Goal: Answer question/provide support: Share knowledge or assist other users

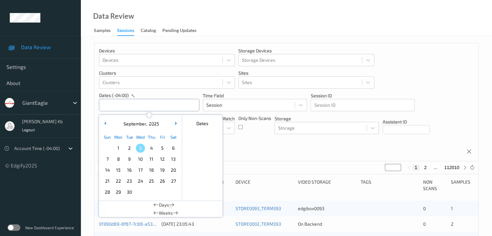
click at [133, 104] on input "text" at bounding box center [149, 105] width 100 height 12
click at [119, 148] on span "1" at bounding box center [118, 148] width 9 height 9
type input "[DATE] 00:00 -> [DATE] 23:59"
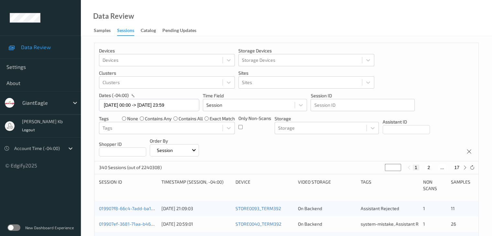
click at [429, 167] on button "2" at bounding box center [429, 168] width 6 height 6
type input "*"
click at [435, 167] on button "3" at bounding box center [435, 168] width 6 height 6
type input "*"
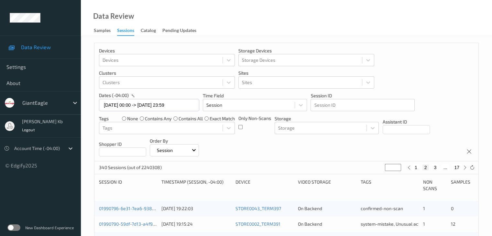
type input "*"
click at [438, 167] on button "4" at bounding box center [439, 168] width 6 height 6
type input "*"
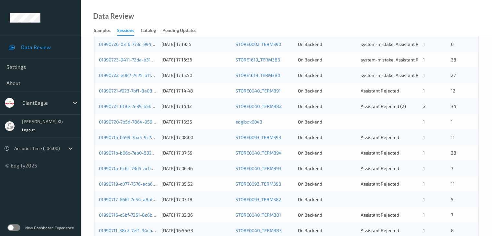
scroll to position [194, 0]
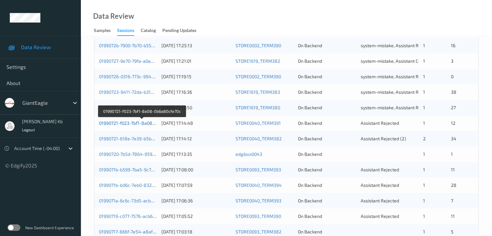
click at [133, 123] on link "01990721-f023-7bf1-8a08-0b6a80cfe70c" at bounding box center [141, 123] width 85 height 6
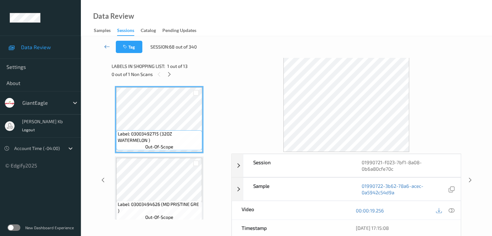
click at [107, 46] on icon at bounding box center [107, 46] width 6 height 6
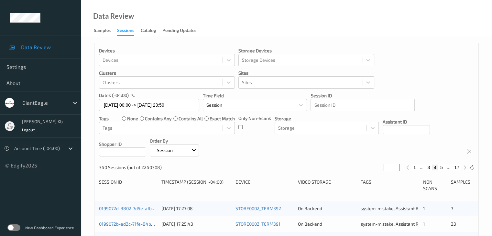
scroll to position [194, 0]
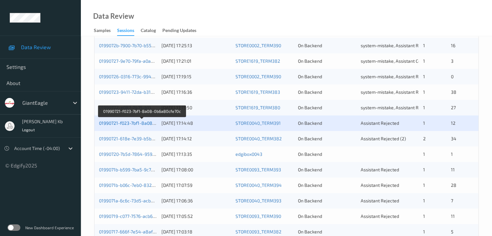
click at [135, 123] on link "01990721-f023-7bf1-8a08-0b6a80cfe70c" at bounding box center [141, 123] width 85 height 6
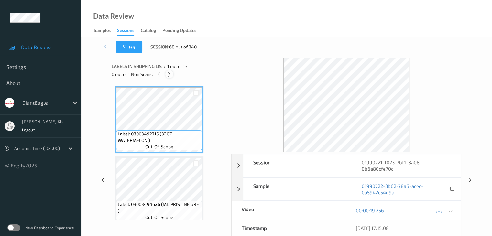
click at [171, 75] on icon at bounding box center [170, 75] width 6 height 6
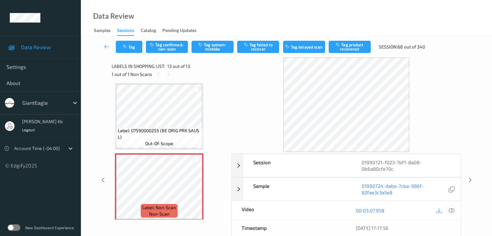
click at [453, 210] on icon at bounding box center [452, 211] width 6 height 6
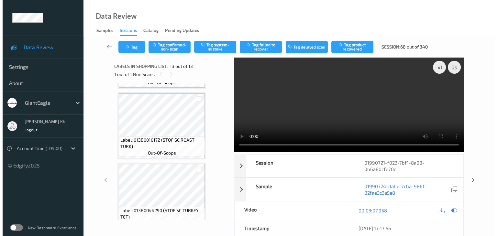
scroll to position [266, 0]
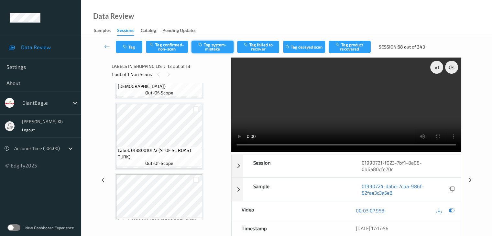
click at [219, 44] on button "Tag system-mistake" at bounding box center [213, 47] width 42 height 12
click at [140, 43] on button "Tag" at bounding box center [129, 47] width 27 height 12
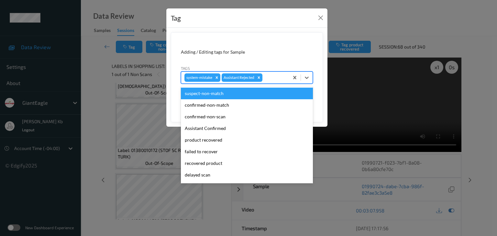
click at [277, 76] on div at bounding box center [275, 78] width 22 height 8
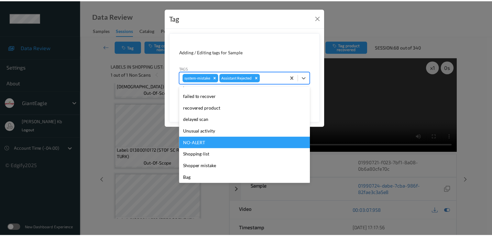
scroll to position [57, 0]
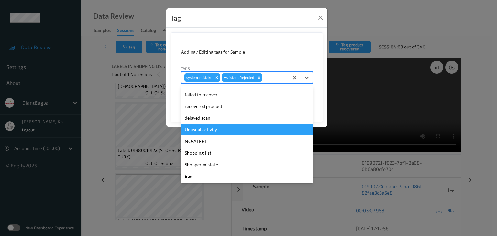
click at [216, 130] on div "Unusual activity" at bounding box center [247, 130] width 132 height 12
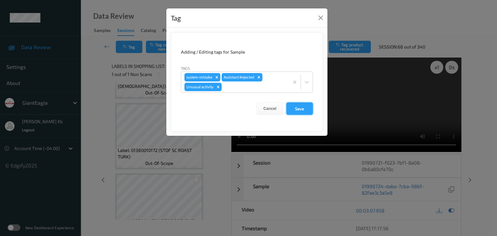
click at [299, 110] on button "Save" at bounding box center [300, 109] width 27 height 12
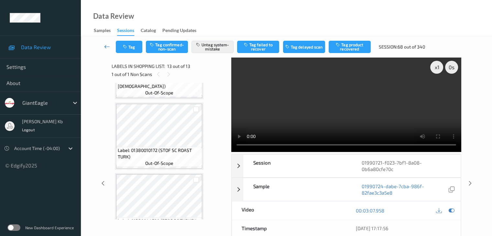
click at [110, 46] on link at bounding box center [107, 47] width 17 height 12
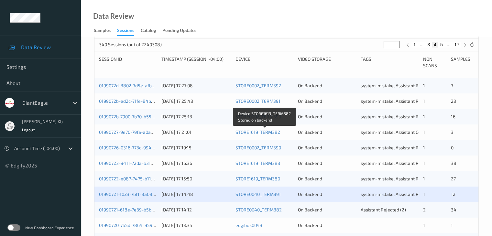
scroll to position [162, 0]
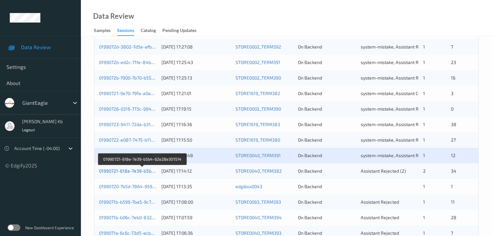
click at [128, 171] on link "01990721-618e-7e39-b5b4-62e28e301514" at bounding box center [143, 171] width 88 height 6
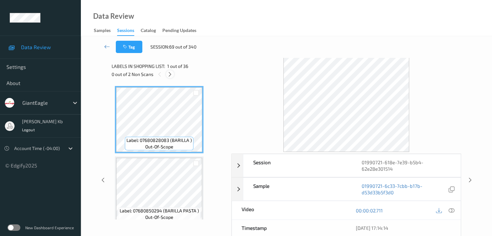
click at [170, 73] on icon at bounding box center [170, 75] width 6 height 6
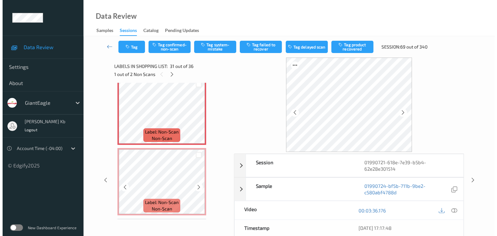
scroll to position [2115, 0]
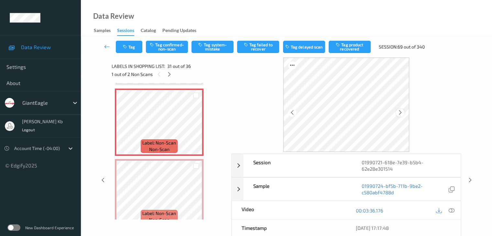
click at [402, 113] on icon at bounding box center [401, 113] width 6 height 6
click at [451, 211] on icon at bounding box center [452, 211] width 6 height 6
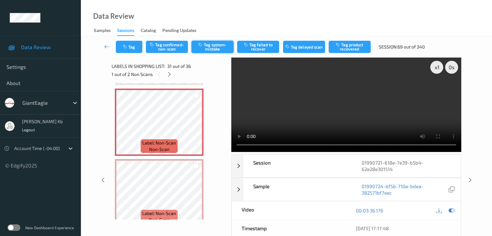
click at [226, 46] on button "Tag system-mistake" at bounding box center [213, 47] width 42 height 12
click at [137, 44] on button "Tag" at bounding box center [129, 47] width 27 height 12
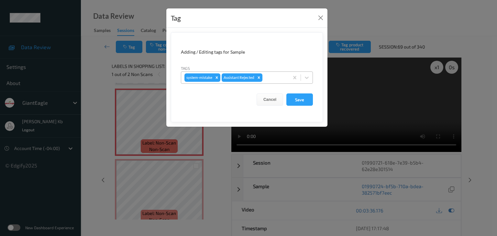
click at [274, 78] on div at bounding box center [275, 78] width 22 height 8
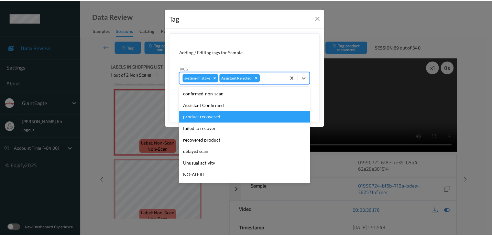
scroll to position [57, 0]
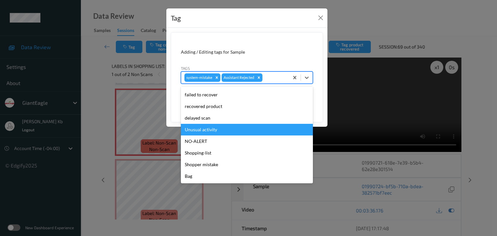
click at [212, 130] on div "Unusual activity" at bounding box center [247, 130] width 132 height 12
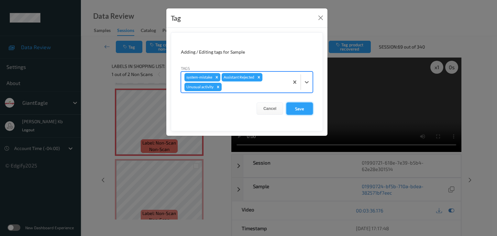
click at [297, 108] on button "Save" at bounding box center [300, 109] width 27 height 12
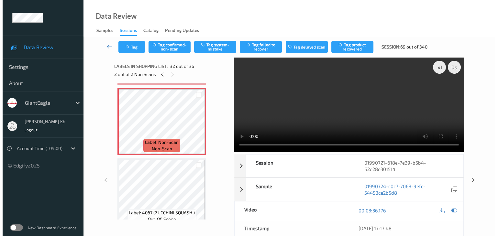
scroll to position [2147, 0]
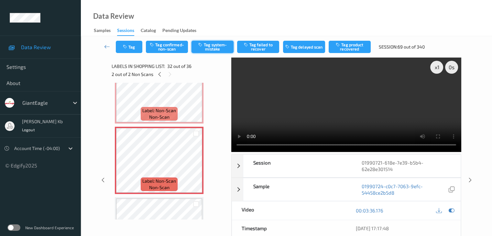
click at [213, 47] on button "Tag system-mistake" at bounding box center [213, 47] width 42 height 12
click at [136, 44] on button "Tag" at bounding box center [129, 47] width 27 height 12
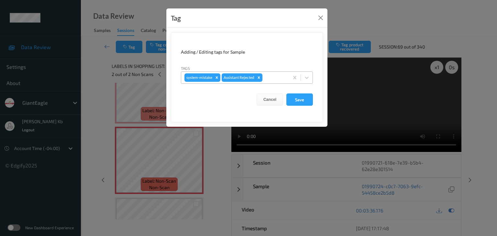
click at [278, 78] on div at bounding box center [275, 78] width 22 height 8
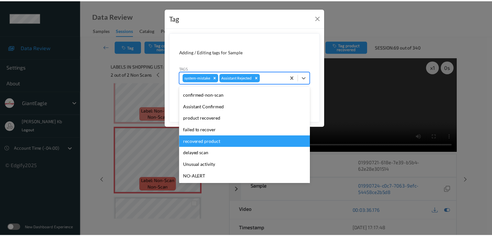
scroll to position [32, 0]
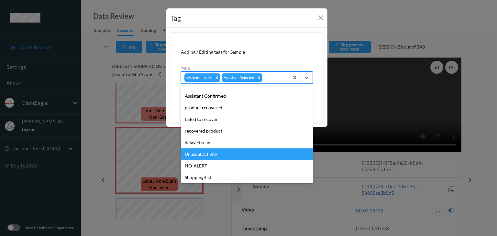
click at [215, 156] on div "Unusual activity" at bounding box center [247, 155] width 132 height 12
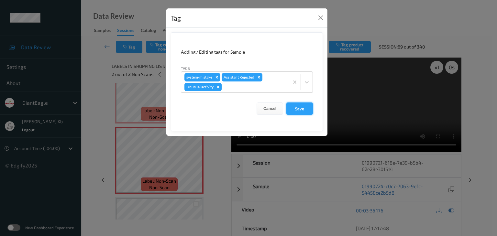
click at [296, 110] on button "Save" at bounding box center [300, 109] width 27 height 12
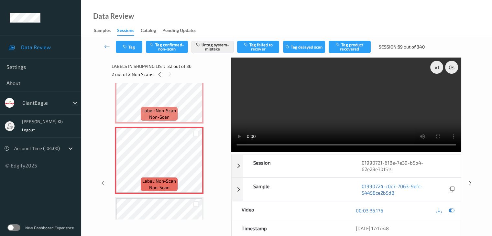
drag, startPoint x: 105, startPoint y: 48, endPoint x: 112, endPoint y: 22, distance: 26.2
click at [106, 48] on icon at bounding box center [107, 46] width 6 height 6
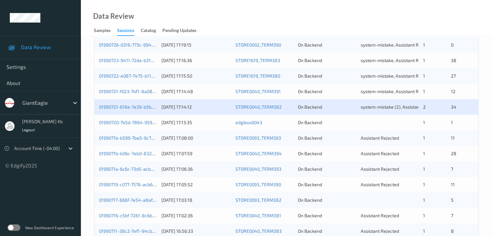
scroll to position [227, 0]
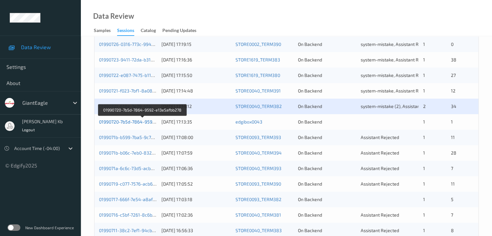
click at [132, 121] on link "01990720-7b5d-7864-9592-e13e5afbb278" at bounding box center [142, 122] width 87 height 6
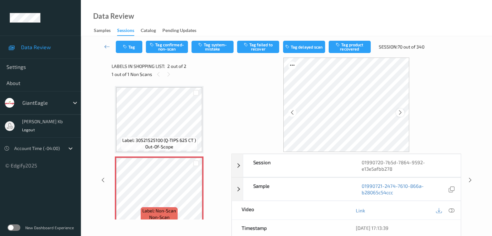
click at [401, 111] on icon at bounding box center [401, 113] width 6 height 6
click at [452, 210] on icon at bounding box center [452, 211] width 6 height 6
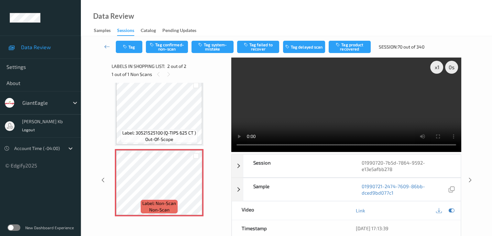
click at [476, 119] on div "x 1 0 s Session 01990720-7b5d-7864-9592-e13e5afbb278 Session ID 01990720-7b5d-7…" at bounding box center [286, 181] width 385 height 246
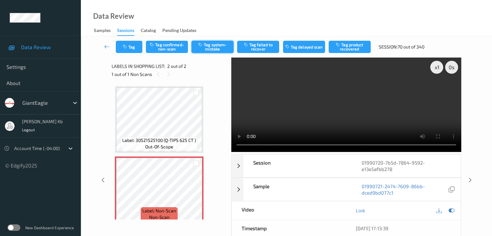
click at [215, 46] on button "Tag system-mistake" at bounding box center [213, 47] width 42 height 12
click at [107, 44] on icon at bounding box center [107, 46] width 6 height 6
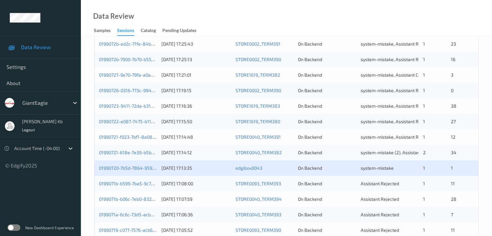
scroll to position [227, 0]
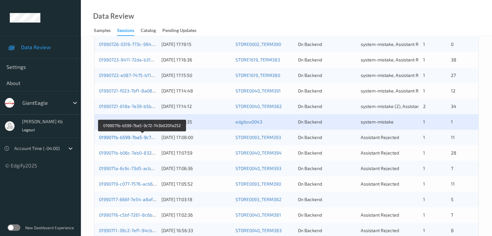
click at [135, 137] on link "0199071b-b599-7ba5-9c72-743b020fa252" at bounding box center [142, 138] width 86 height 6
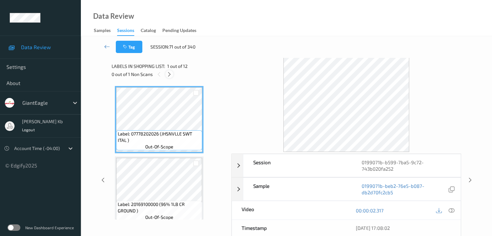
click at [171, 73] on icon at bounding box center [170, 75] width 6 height 6
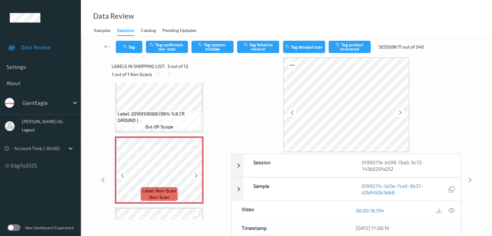
scroll to position [139, 0]
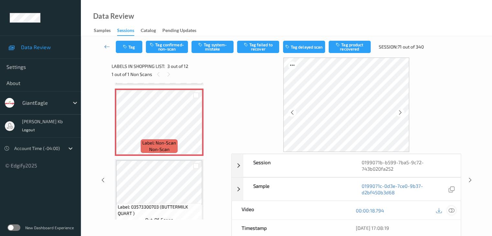
click at [453, 210] on icon at bounding box center [452, 211] width 6 height 6
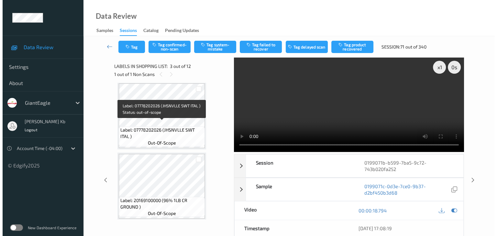
scroll to position [0, 0]
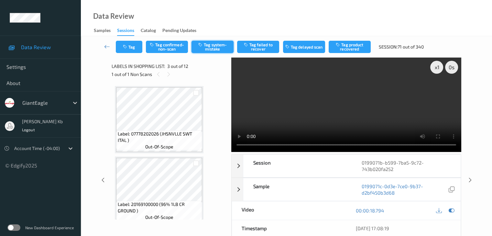
click at [218, 48] on button "Tag system-mistake" at bounding box center [213, 47] width 42 height 12
click at [138, 46] on button "Tag" at bounding box center [129, 47] width 27 height 12
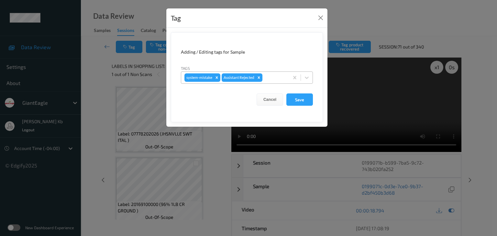
click at [269, 77] on div at bounding box center [275, 78] width 22 height 8
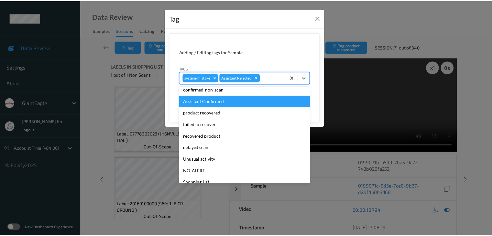
scroll to position [57, 0]
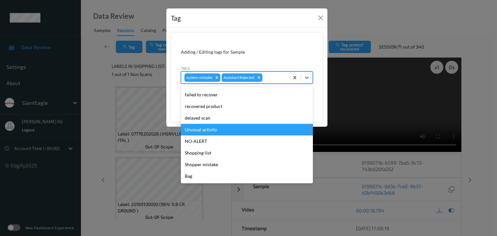
click at [207, 130] on div "Unusual activity" at bounding box center [247, 130] width 132 height 12
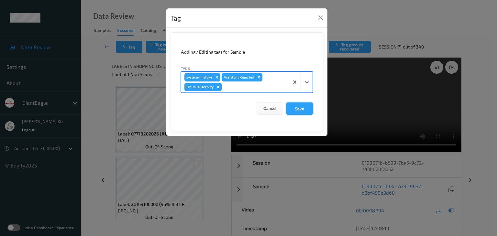
click at [299, 107] on button "Save" at bounding box center [300, 109] width 27 height 12
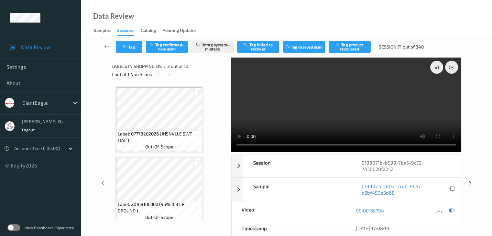
click at [106, 46] on icon at bounding box center [107, 46] width 6 height 6
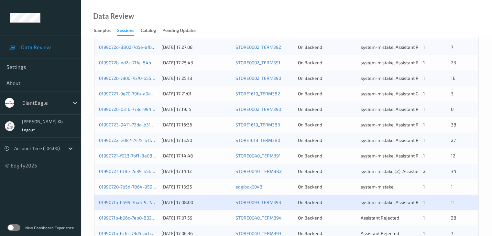
scroll to position [194, 0]
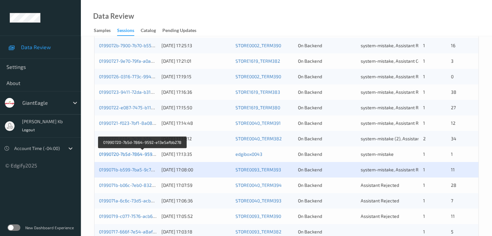
click at [137, 155] on link "01990720-7b5d-7864-9592-e13e5afbb278" at bounding box center [142, 155] width 87 height 6
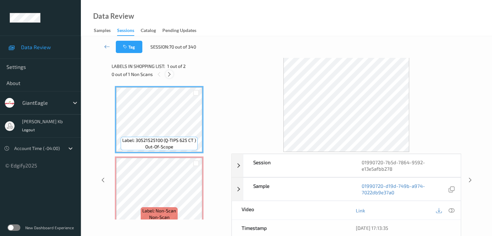
click at [169, 74] on icon at bounding box center [170, 75] width 6 height 6
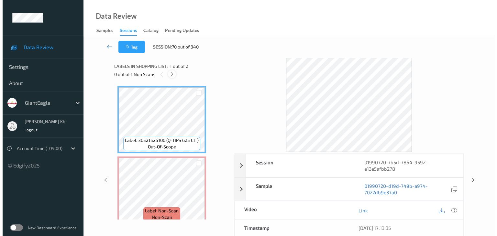
scroll to position [3, 0]
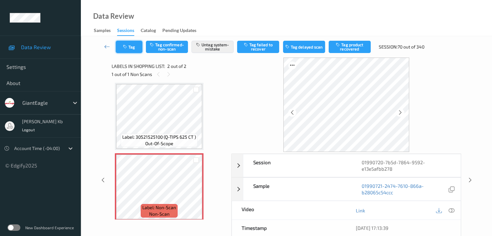
click at [138, 46] on button "Tag" at bounding box center [129, 47] width 27 height 12
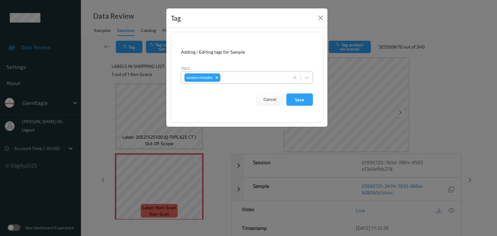
click at [237, 75] on div at bounding box center [254, 78] width 64 height 8
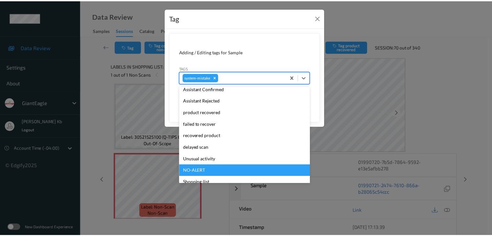
scroll to position [65, 0]
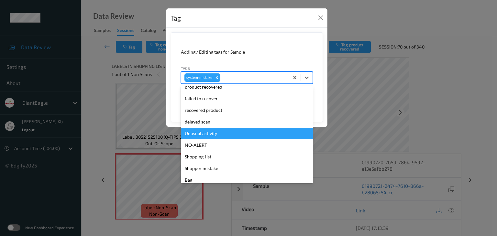
click at [206, 137] on div "Unusual activity" at bounding box center [247, 134] width 132 height 12
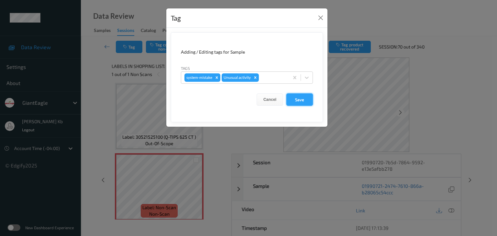
click at [297, 97] on button "Save" at bounding box center [300, 100] width 27 height 12
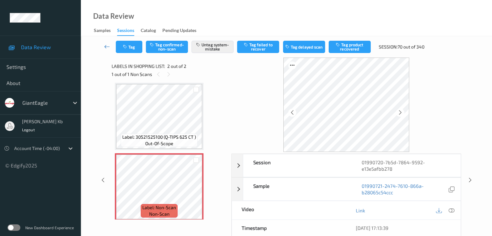
click at [107, 46] on icon at bounding box center [107, 46] width 6 height 6
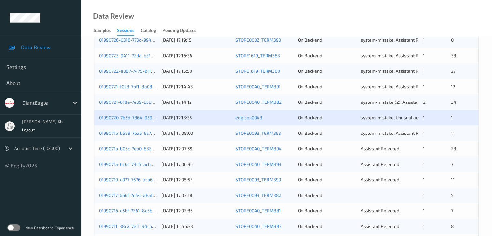
scroll to position [259, 0]
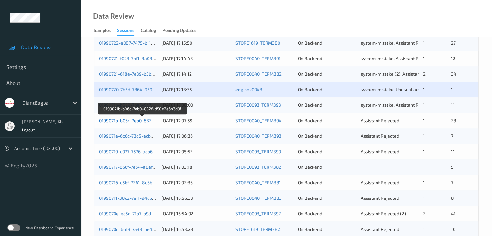
click at [134, 120] on link "0199071b-b06c-7eb0-832f-d50e2e6a3d9f" at bounding box center [142, 121] width 86 height 6
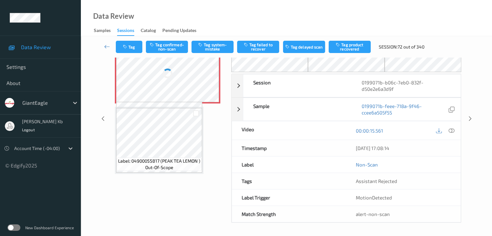
scroll to position [42, 0]
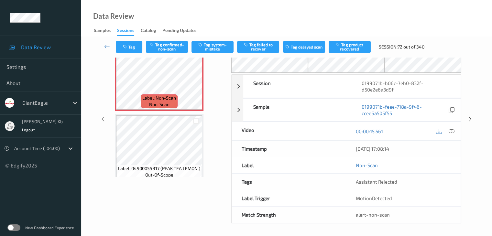
drag, startPoint x: 154, startPoint y: 1, endPoint x: 361, endPoint y: 13, distance: 207.6
click at [361, 13] on div "Data Review Samples Sessions Catalog Pending Updates" at bounding box center [287, 18] width 412 height 36
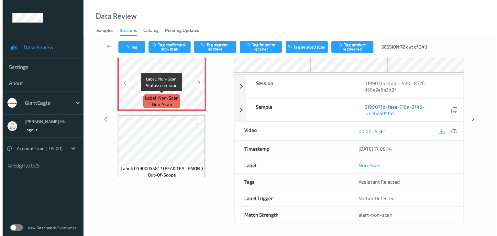
scroll to position [0, 0]
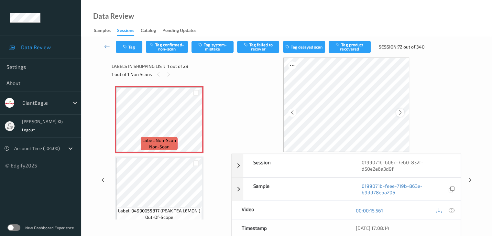
click at [401, 114] on icon at bounding box center [401, 113] width 6 height 6
click at [454, 209] on icon at bounding box center [452, 211] width 6 height 6
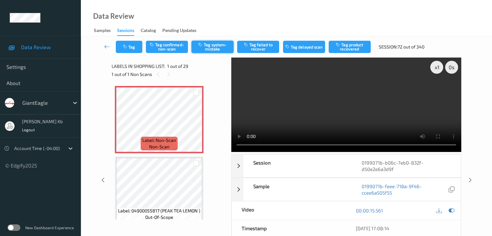
click at [214, 47] on button "Tag system-mistake" at bounding box center [213, 47] width 42 height 12
click at [136, 44] on button "Tag" at bounding box center [129, 47] width 27 height 12
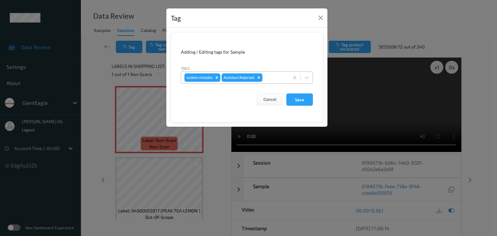
click at [276, 77] on div at bounding box center [275, 78] width 22 height 8
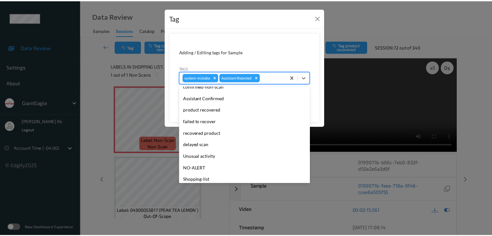
scroll to position [57, 0]
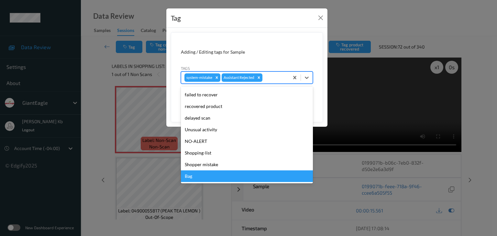
click at [202, 176] on div "Bag" at bounding box center [247, 177] width 132 height 12
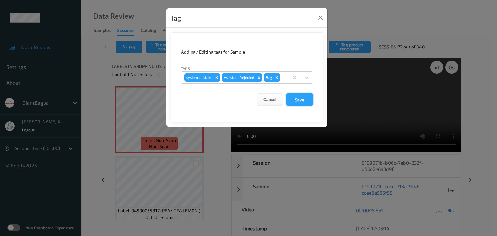
click at [298, 96] on button "Save" at bounding box center [300, 100] width 27 height 12
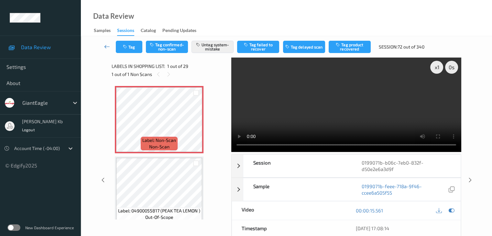
click at [108, 46] on icon at bounding box center [107, 46] width 6 height 6
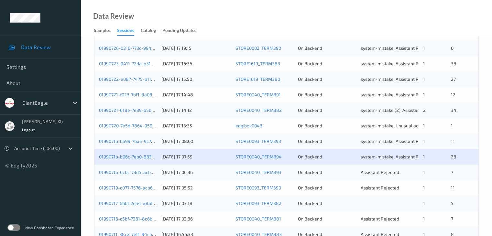
scroll to position [227, 0]
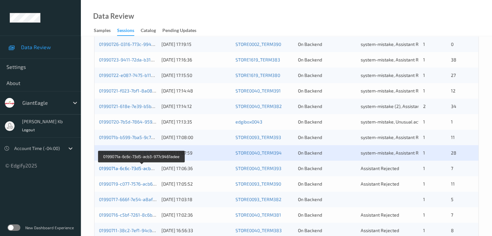
click at [129, 170] on link "0199071a-6c6c-73d5-acb3-977c9461adee" at bounding box center [142, 169] width 86 height 6
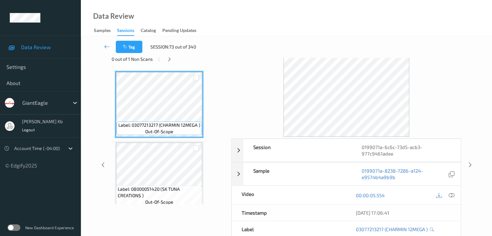
scroll to position [14, 0]
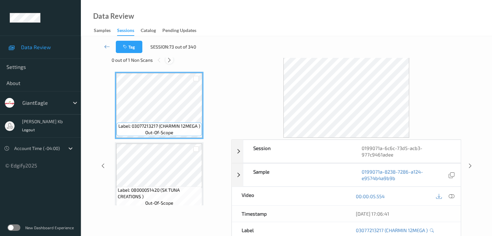
click at [170, 58] on icon at bounding box center [170, 60] width 6 height 6
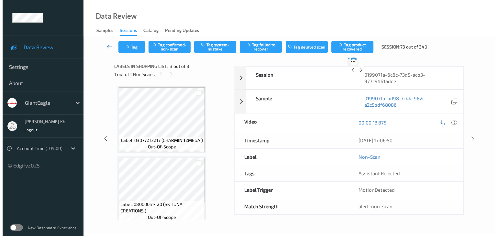
scroll to position [74, 0]
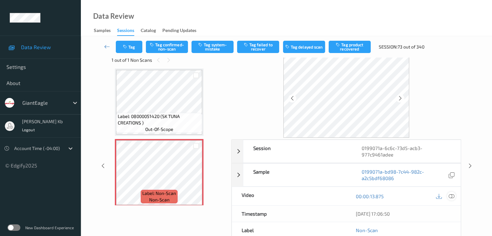
click at [452, 196] on icon at bounding box center [452, 197] width 6 height 6
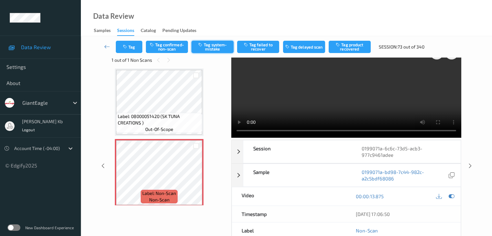
click at [214, 46] on button "Tag system-mistake" at bounding box center [213, 47] width 42 height 12
click at [138, 44] on button "Tag" at bounding box center [129, 47] width 27 height 12
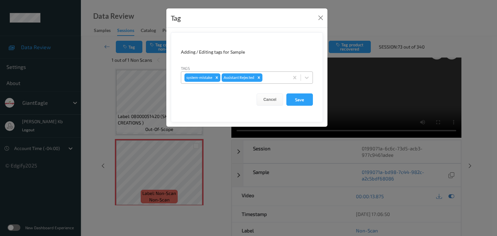
click at [275, 76] on div at bounding box center [275, 78] width 22 height 8
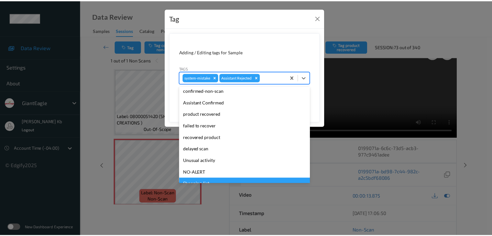
scroll to position [57, 0]
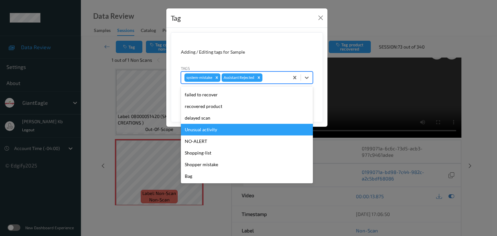
click at [208, 128] on div "Unusual activity" at bounding box center [247, 130] width 132 height 12
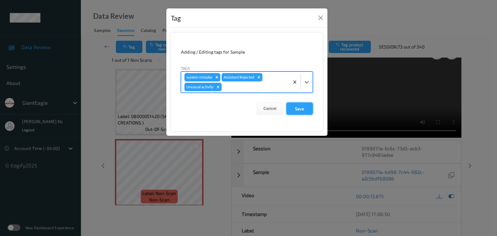
click at [297, 109] on button "Save" at bounding box center [300, 109] width 27 height 12
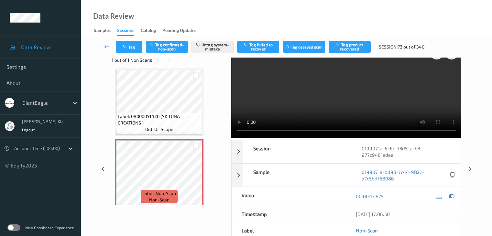
click at [108, 45] on icon at bounding box center [107, 46] width 6 height 6
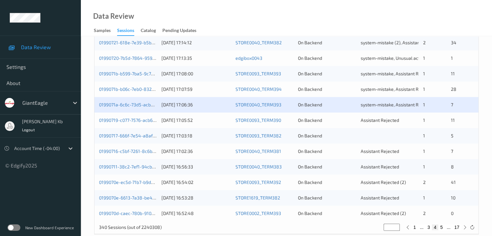
scroll to position [291, 0]
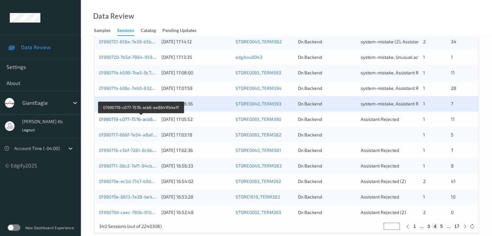
click at [133, 118] on link "01990719-c077-7576-acb6-ee8641fb4e1f" at bounding box center [141, 120] width 85 height 6
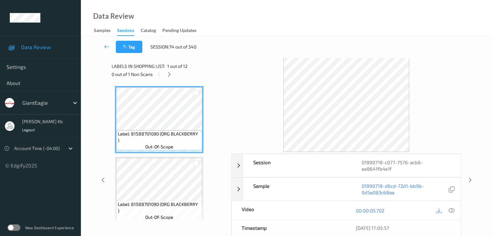
drag, startPoint x: 170, startPoint y: 77, endPoint x: 173, endPoint y: 79, distance: 4.4
click at [170, 76] on icon at bounding box center [170, 75] width 6 height 6
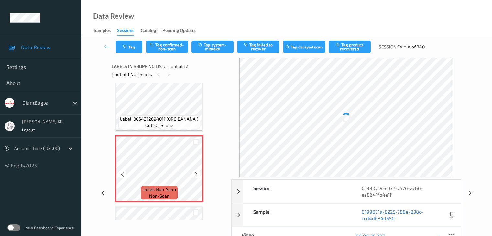
scroll to position [247, 0]
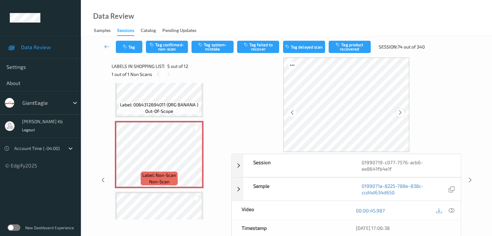
click at [402, 113] on icon at bounding box center [401, 113] width 6 height 6
click at [454, 209] on icon at bounding box center [452, 211] width 6 height 6
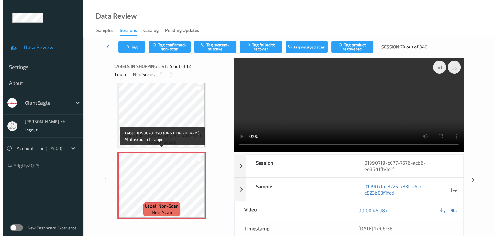
scroll to position [259, 0]
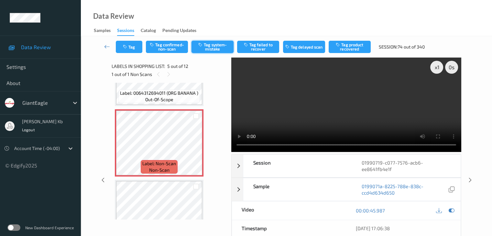
click at [217, 45] on button "Tag system-mistake" at bounding box center [213, 47] width 42 height 12
click at [136, 44] on button "Tag" at bounding box center [129, 47] width 27 height 12
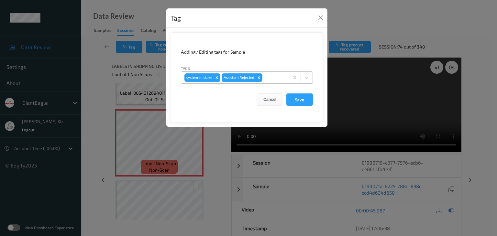
click at [276, 76] on div at bounding box center [275, 78] width 22 height 8
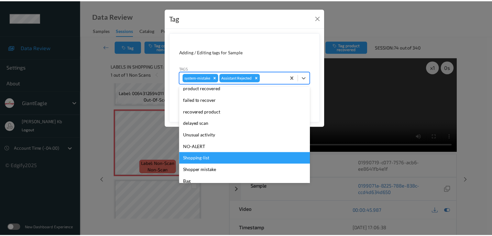
scroll to position [57, 0]
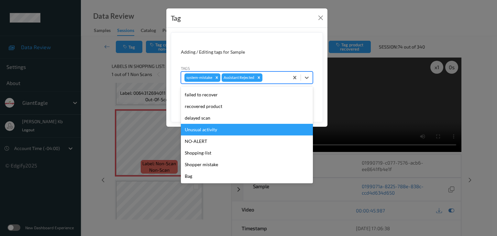
click at [203, 131] on div "Unusual activity" at bounding box center [247, 130] width 132 height 12
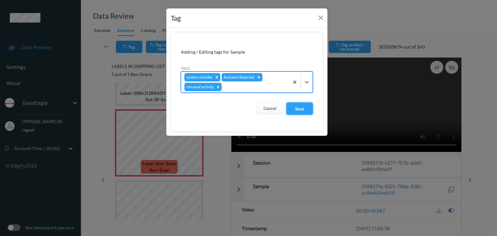
click at [300, 109] on button "Save" at bounding box center [300, 109] width 27 height 12
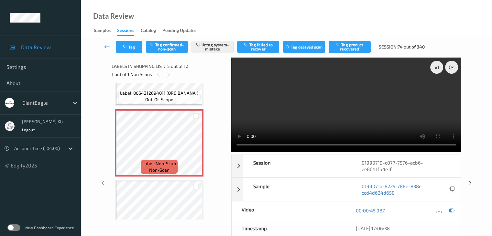
click at [107, 43] on link at bounding box center [107, 47] width 17 height 12
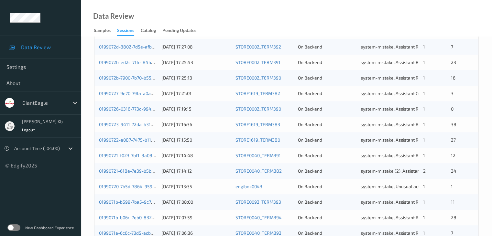
scroll to position [302, 0]
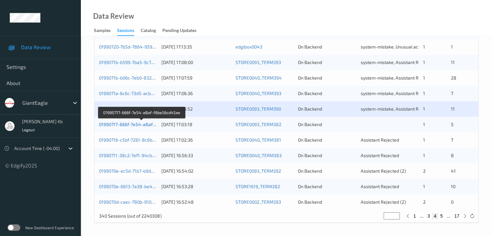
click at [135, 126] on link "01990717-666f-7e54-a8af-f6be56cd45ae" at bounding box center [142, 125] width 86 height 6
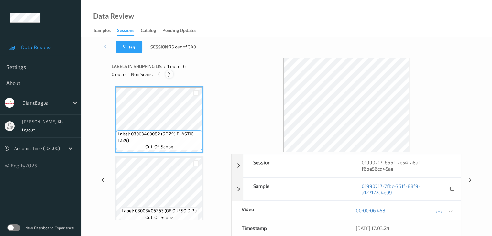
click at [171, 76] on icon at bounding box center [170, 75] width 6 height 6
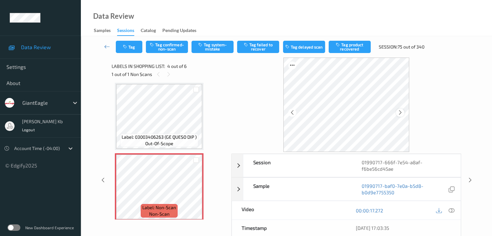
click at [400, 113] on icon at bounding box center [401, 113] width 6 height 6
click at [400, 112] on icon at bounding box center [401, 113] width 6 height 6
click at [451, 211] on icon at bounding box center [452, 211] width 6 height 6
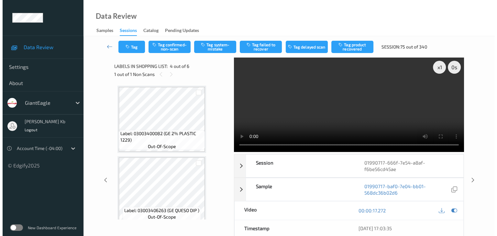
scroll to position [0, 0]
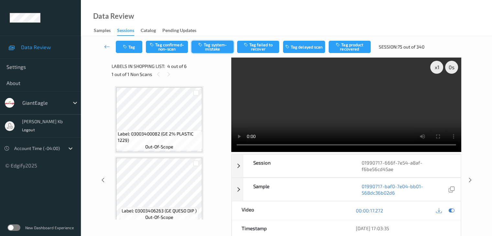
click at [214, 48] on button "Tag system-mistake" at bounding box center [213, 47] width 42 height 12
click at [136, 46] on button "Tag" at bounding box center [129, 47] width 27 height 12
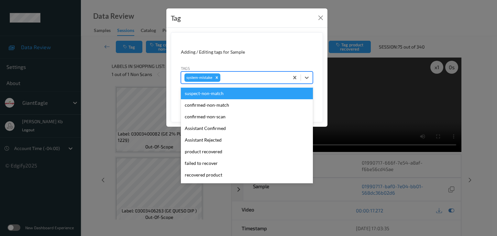
click at [235, 76] on div at bounding box center [254, 78] width 64 height 8
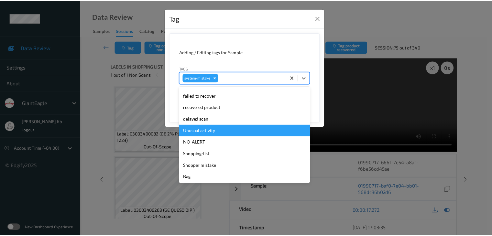
scroll to position [69, 0]
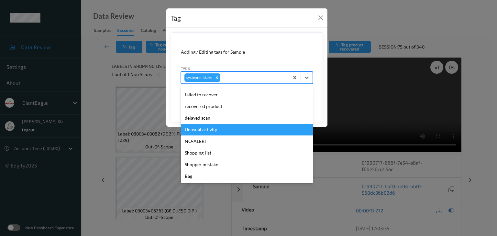
click at [214, 129] on div "Unusual activity" at bounding box center [247, 130] width 132 height 12
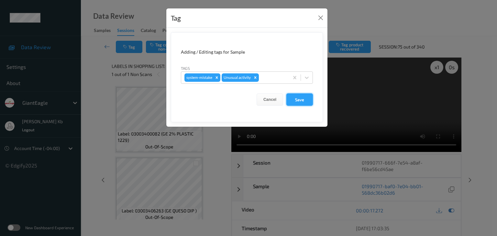
click at [305, 99] on button "Save" at bounding box center [300, 100] width 27 height 12
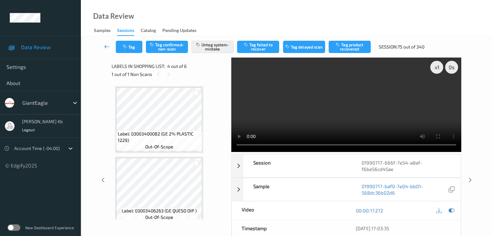
click at [108, 46] on icon at bounding box center [107, 46] width 6 height 6
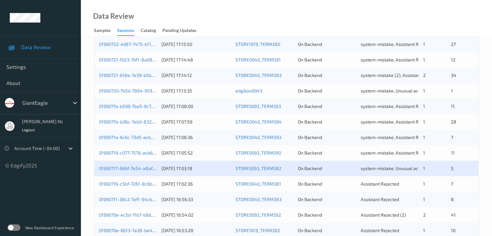
scroll to position [259, 0]
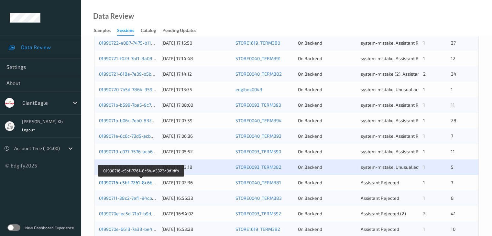
click at [134, 184] on link "01990716-c5bf-7261-8c6b-a3323a9d1dfb" at bounding box center [141, 183] width 85 height 6
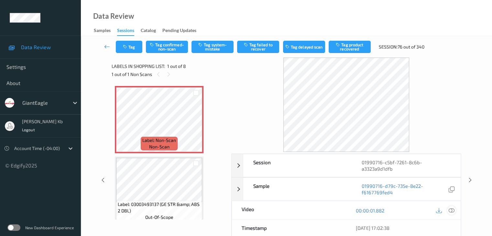
click at [452, 209] on icon at bounding box center [452, 211] width 6 height 6
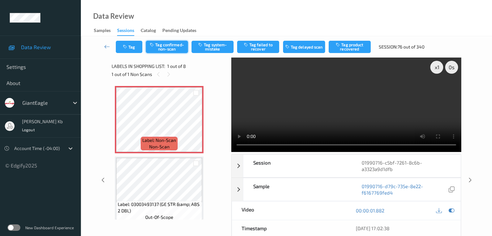
click at [171, 46] on button "Tag confirmed-non-scan" at bounding box center [167, 47] width 42 height 12
click at [359, 48] on button "Tag product recovered" at bounding box center [350, 47] width 42 height 12
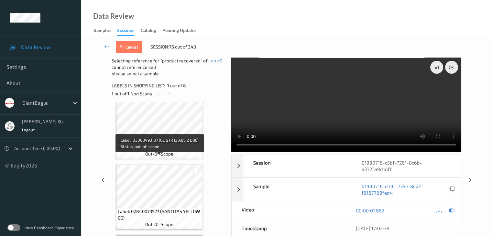
scroll to position [97, 0]
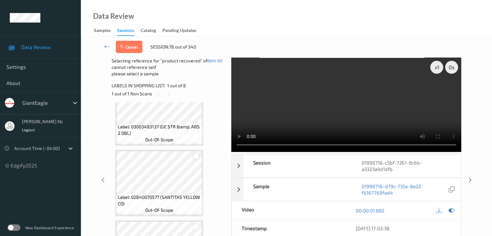
click at [197, 156] on div at bounding box center [196, 156] width 6 height 6
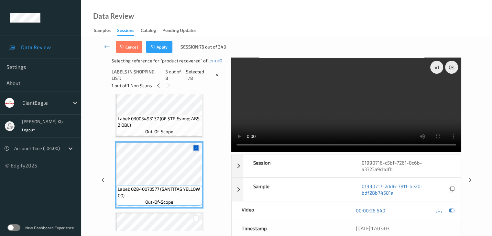
scroll to position [0, 0]
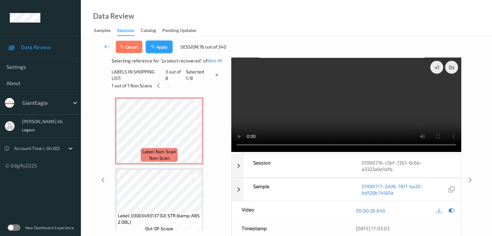
click at [162, 46] on button "Apply" at bounding box center [159, 47] width 27 height 12
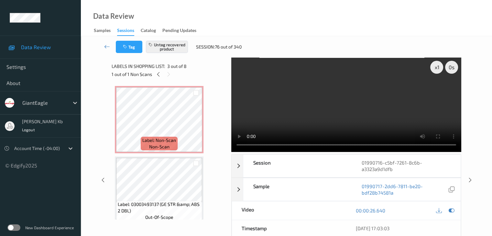
drag, startPoint x: 106, startPoint y: 47, endPoint x: 108, endPoint y: 38, distance: 9.3
click at [106, 47] on icon at bounding box center [107, 46] width 6 height 6
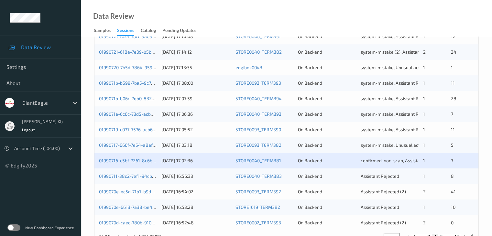
scroll to position [302, 0]
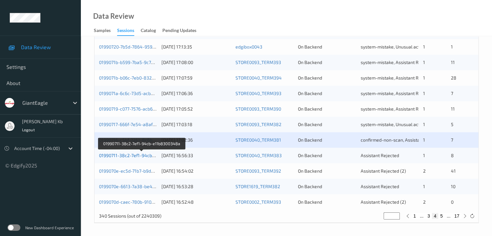
click at [144, 155] on link "01990711-38c2-7ef1-94cb-e11b8300348a" at bounding box center [142, 156] width 86 height 6
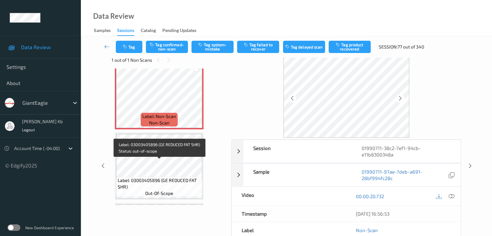
scroll to position [65, 0]
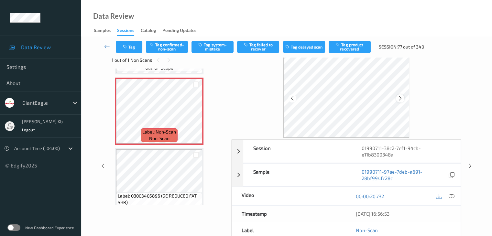
click at [403, 98] on icon at bounding box center [401, 99] width 6 height 6
click at [453, 196] on icon at bounding box center [452, 197] width 6 height 6
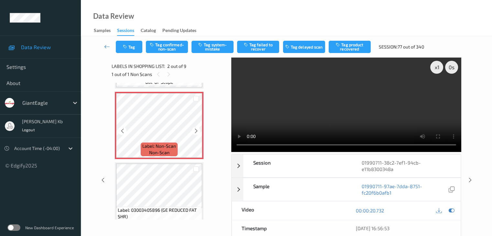
scroll to position [32, 0]
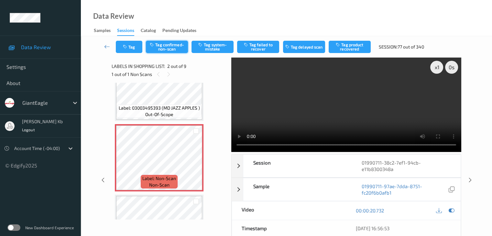
click at [176, 46] on button "Tag confirmed-non-scan" at bounding box center [167, 47] width 42 height 12
click at [353, 47] on button "Tag product recovered" at bounding box center [350, 47] width 42 height 12
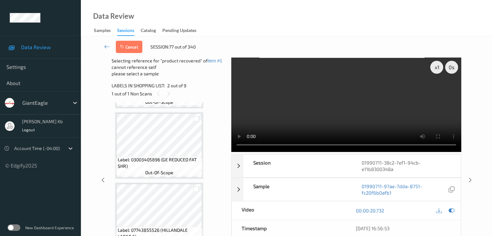
scroll to position [194, 0]
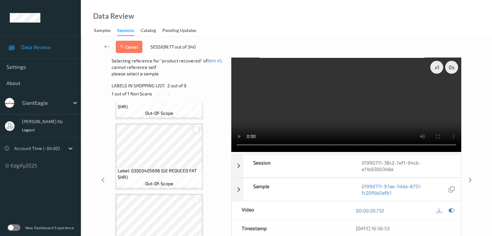
click at [197, 130] on div at bounding box center [196, 130] width 6 height 6
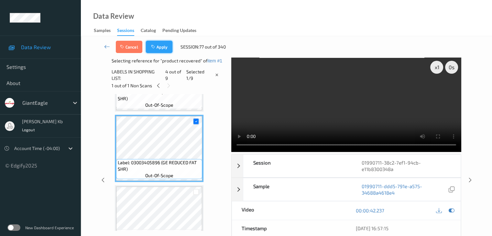
click at [161, 47] on button "Apply" at bounding box center [159, 47] width 27 height 12
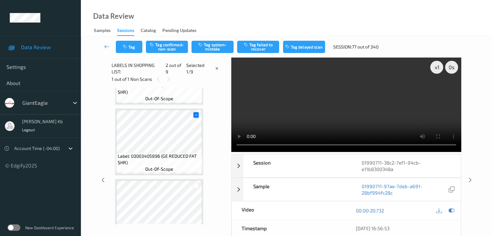
scroll to position [3, 0]
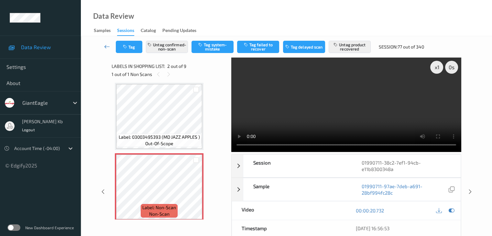
click at [107, 47] on icon at bounding box center [107, 46] width 6 height 6
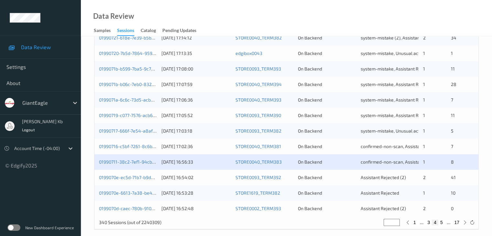
scroll to position [302, 0]
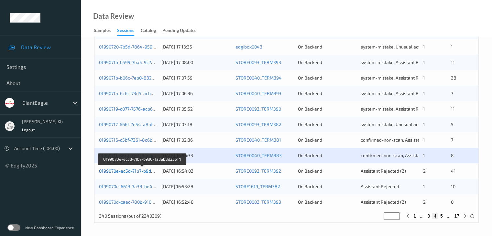
click at [129, 172] on link "0199070e-ec5d-71b7-b9d0-1a3eb8d25514" at bounding box center [142, 171] width 87 height 6
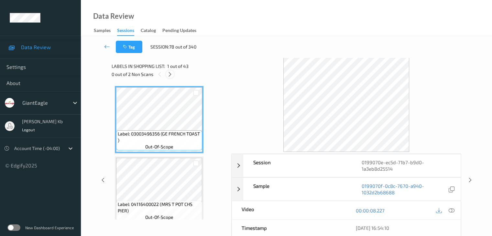
click at [172, 74] on icon at bounding box center [170, 75] width 6 height 6
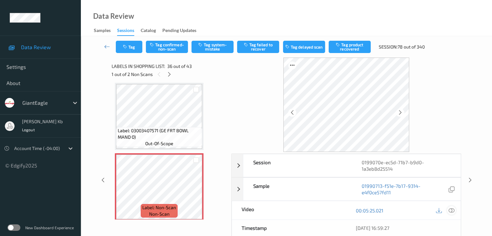
click at [453, 209] on icon at bounding box center [452, 211] width 6 height 6
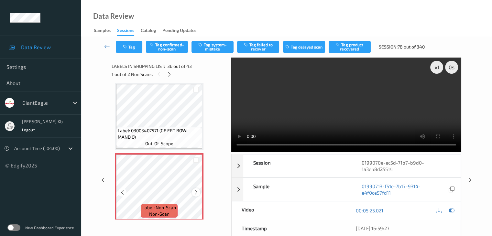
click at [194, 192] on icon at bounding box center [197, 193] width 6 height 6
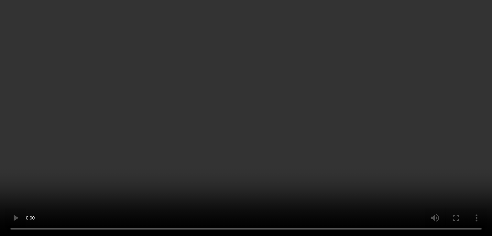
scroll to position [2468, 0]
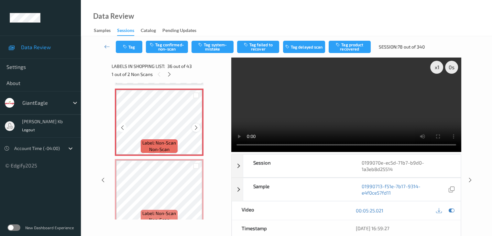
click at [195, 127] on icon at bounding box center [197, 128] width 6 height 6
click at [174, 46] on button "Tag confirmed-non-scan" at bounding box center [167, 47] width 42 height 12
click at [355, 45] on button "Tag product recovered" at bounding box center [350, 47] width 42 height 12
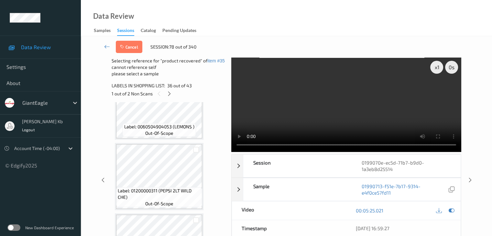
scroll to position [2079, 0]
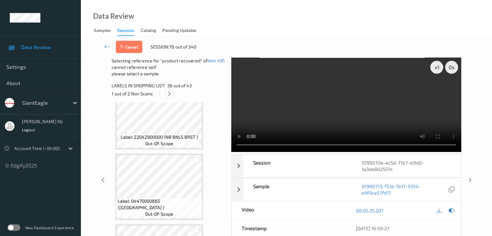
click at [169, 94] on icon at bounding box center [170, 94] width 6 height 6
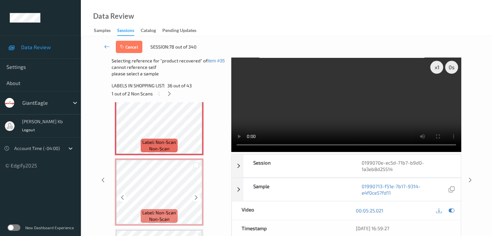
scroll to position [2474, 0]
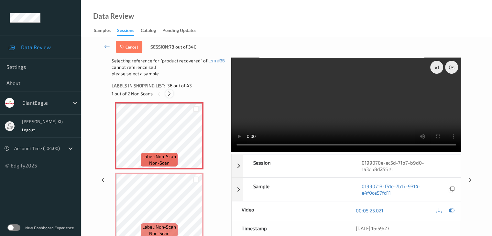
click at [171, 94] on icon at bounding box center [170, 94] width 6 height 6
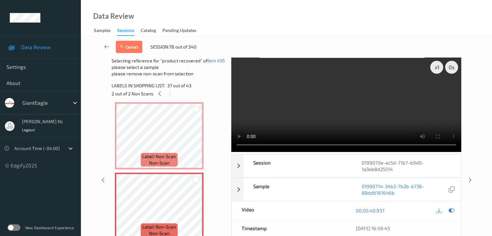
click at [107, 46] on icon at bounding box center [107, 46] width 6 height 6
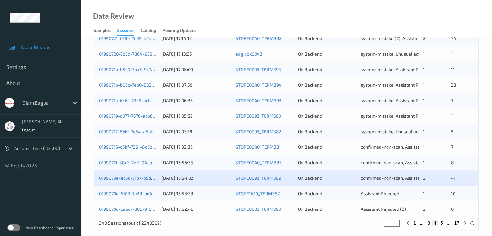
scroll to position [302, 0]
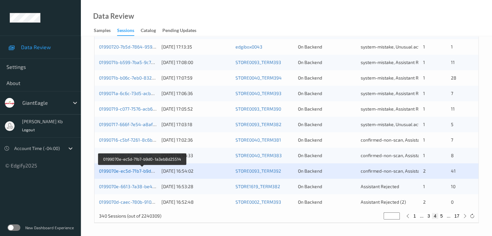
click at [139, 172] on link "0199070e-ec5d-71b7-b9d0-1a3eb8d25514" at bounding box center [142, 171] width 87 height 6
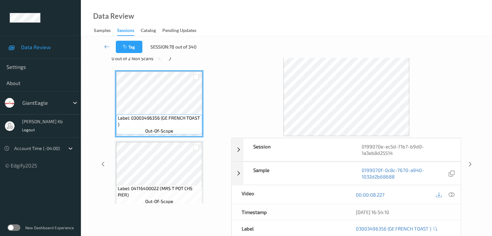
scroll to position [14, 0]
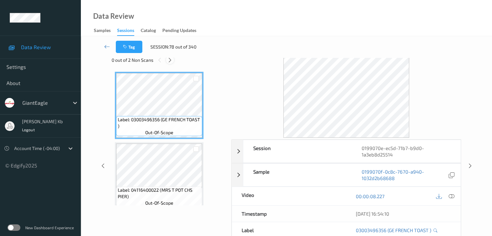
click at [171, 58] on icon at bounding box center [170, 60] width 6 height 6
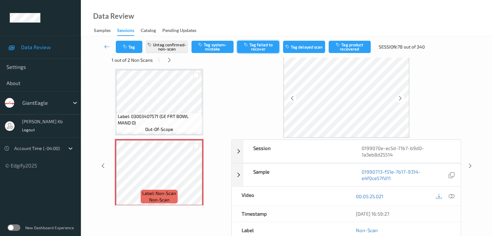
click at [262, 47] on button "Tag failed to recover" at bounding box center [258, 47] width 42 height 12
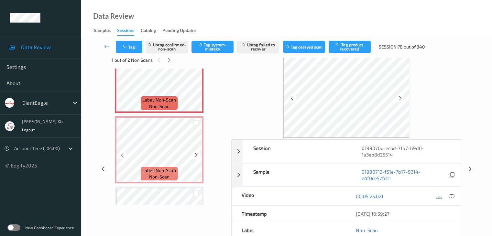
scroll to position [2500, 0]
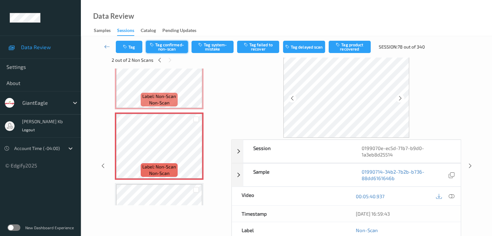
click at [175, 48] on button "Tag confirmed-non-scan" at bounding box center [167, 47] width 42 height 12
click at [256, 49] on button "Tag failed to recover" at bounding box center [258, 47] width 42 height 12
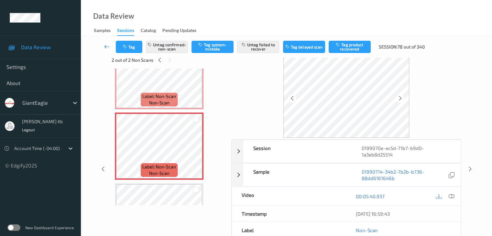
click at [106, 46] on icon at bounding box center [107, 46] width 6 height 6
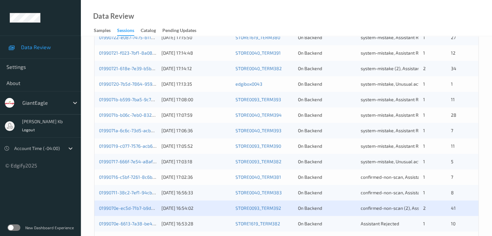
scroll to position [302, 0]
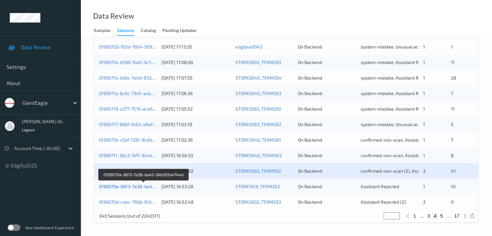
click at [123, 189] on link "0199070e-6613-7a38-be42-94b3f2a4744d" at bounding box center [143, 187] width 89 height 6
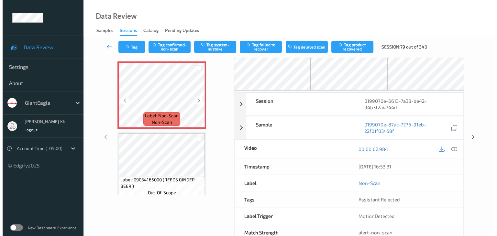
scroll to position [10, 0]
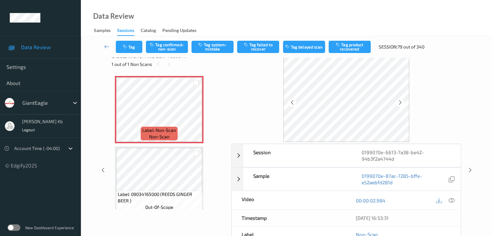
click at [449, 198] on icon at bounding box center [452, 201] width 6 height 6
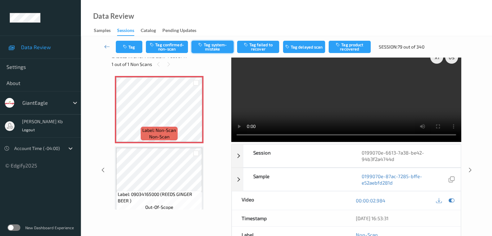
click at [216, 48] on button "Tag system-mistake" at bounding box center [213, 47] width 42 height 12
click at [135, 46] on button "Tag" at bounding box center [129, 47] width 27 height 12
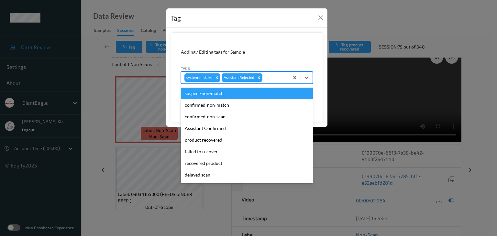
click at [272, 77] on div at bounding box center [275, 78] width 22 height 8
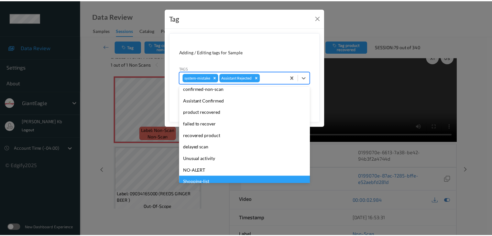
scroll to position [57, 0]
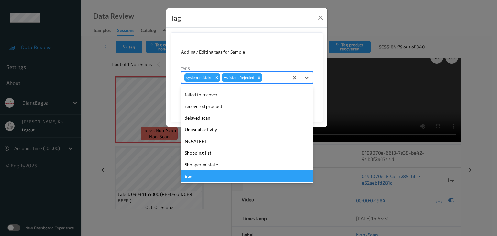
click at [202, 177] on div "Bag" at bounding box center [247, 177] width 132 height 12
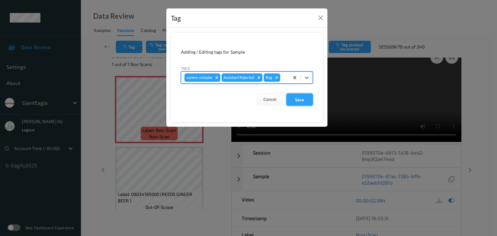
click at [301, 97] on button "Save" at bounding box center [300, 100] width 27 height 12
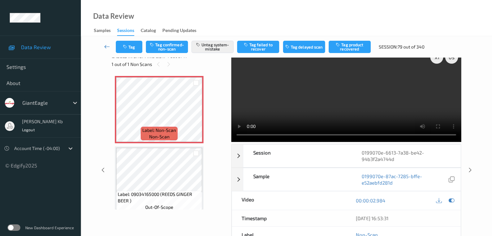
click at [107, 46] on icon at bounding box center [107, 46] width 6 height 6
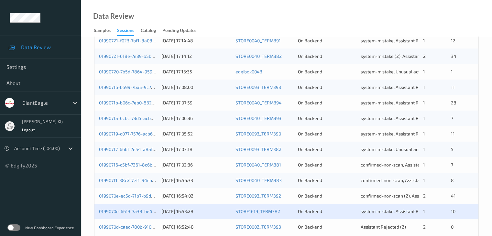
scroll to position [302, 0]
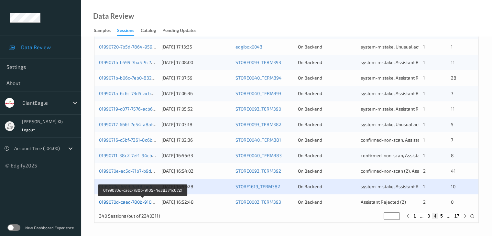
click at [139, 202] on link "0199070d-caec-780b-9105-4e38374c0721" at bounding box center [142, 202] width 87 height 6
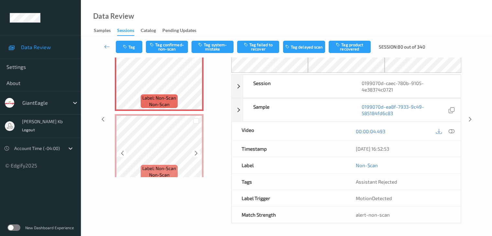
scroll to position [10, 0]
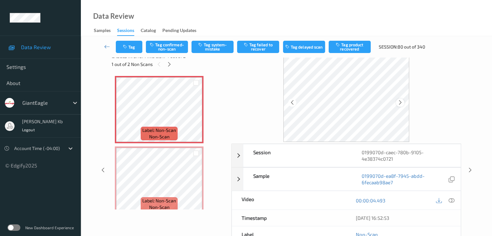
click at [397, 104] on div at bounding box center [400, 103] width 8 height 8
click at [451, 198] on icon at bounding box center [452, 201] width 6 height 6
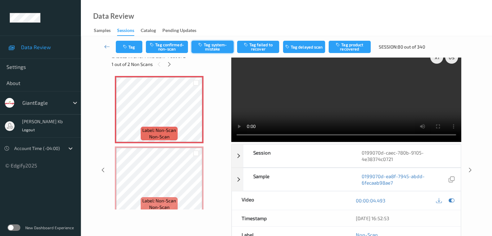
click at [213, 48] on button "Tag system-mistake" at bounding box center [213, 47] width 42 height 12
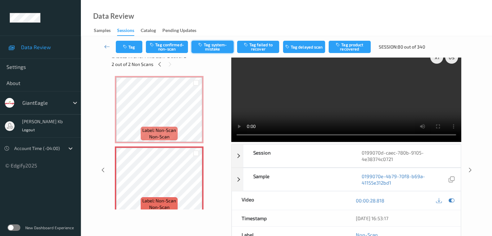
click at [211, 46] on button "Tag system-mistake" at bounding box center [213, 47] width 42 height 12
click at [106, 47] on icon at bounding box center [107, 46] width 6 height 6
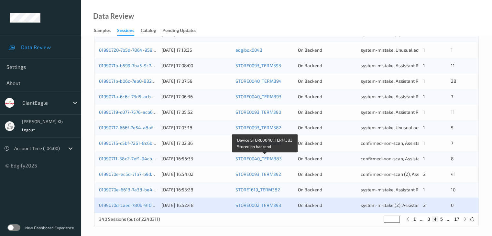
scroll to position [302, 0]
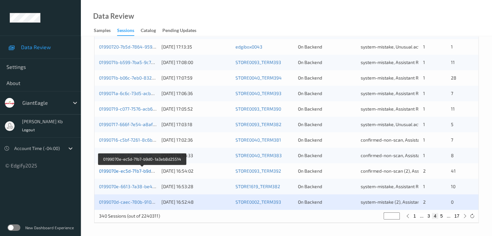
click at [135, 173] on link "0199070e-ec5d-71b7-b9d0-1a3eb8d25514" at bounding box center [142, 171] width 87 height 6
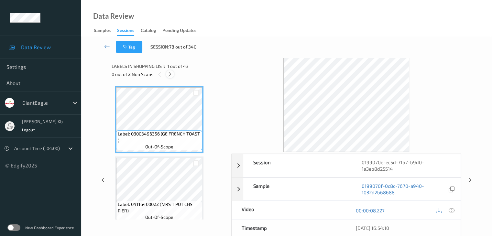
click at [171, 73] on icon at bounding box center [170, 75] width 6 height 6
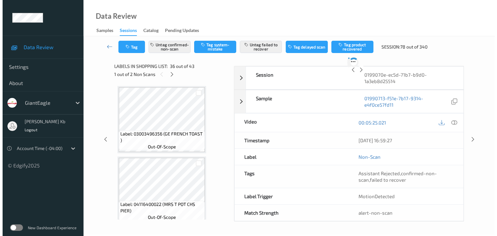
scroll to position [2403, 0]
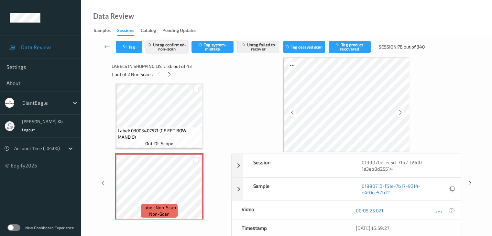
click at [176, 46] on button "Untag confirmed-non-scan" at bounding box center [167, 47] width 42 height 12
click at [266, 46] on button "Untag failed to recover" at bounding box center [258, 47] width 42 height 12
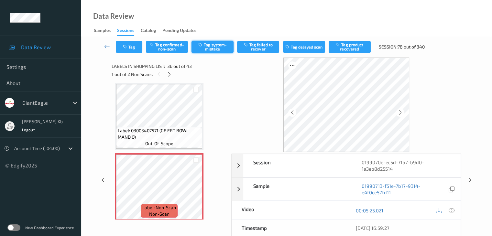
click at [215, 46] on button "Tag system-mistake" at bounding box center [213, 47] width 42 height 12
click at [135, 44] on button "Tag" at bounding box center [129, 47] width 27 height 12
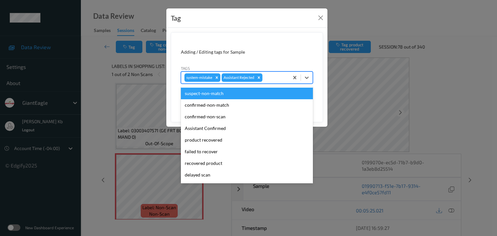
click at [272, 77] on div at bounding box center [275, 78] width 22 height 8
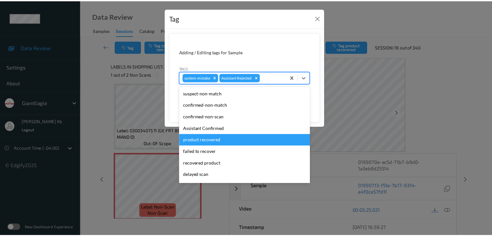
scroll to position [57, 0]
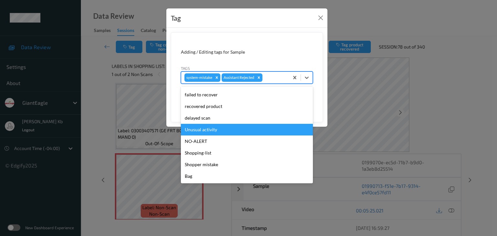
click at [211, 131] on div "Unusual activity" at bounding box center [247, 130] width 132 height 12
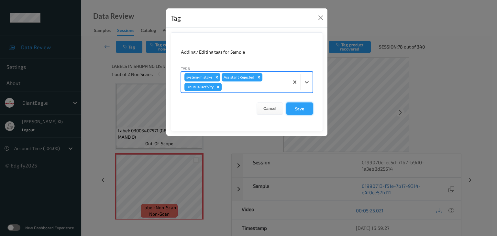
click at [302, 109] on button "Save" at bounding box center [300, 109] width 27 height 12
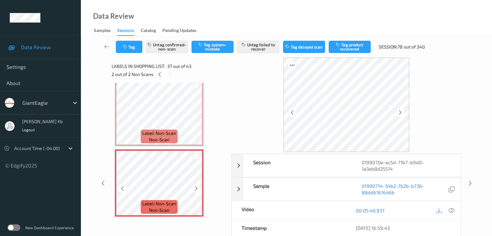
scroll to position [2468, 0]
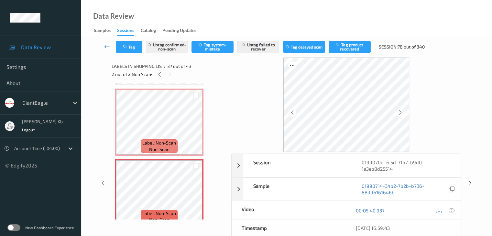
click at [106, 44] on icon at bounding box center [107, 46] width 6 height 6
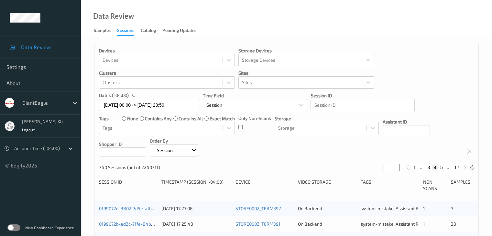
click at [457, 167] on button "17" at bounding box center [457, 168] width 9 height 6
type input "**"
click at [442, 168] on button "16" at bounding box center [442, 168] width 9 height 6
type input "**"
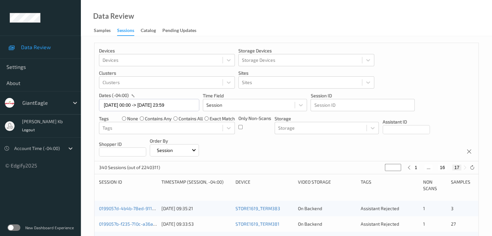
type input "**"
click at [446, 168] on button "16" at bounding box center [446, 168] width 9 height 6
click at [436, 168] on button "15" at bounding box center [435, 168] width 9 height 6
type input "**"
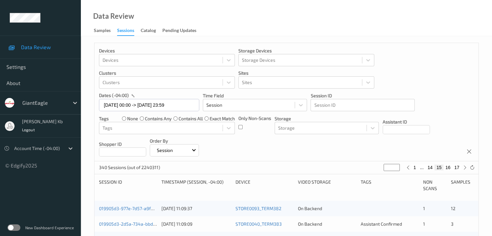
click at [430, 167] on button "14" at bounding box center [430, 168] width 9 height 6
type input "**"
click at [423, 167] on button "13" at bounding box center [422, 168] width 9 height 6
type input "**"
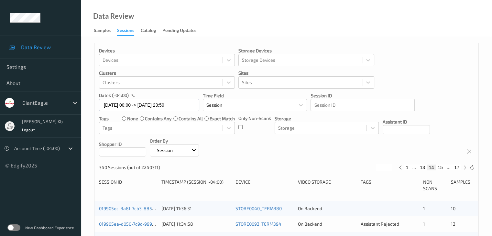
type input "**"
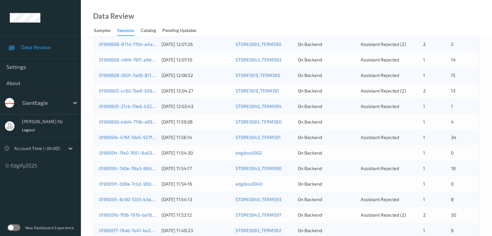
scroll to position [65, 0]
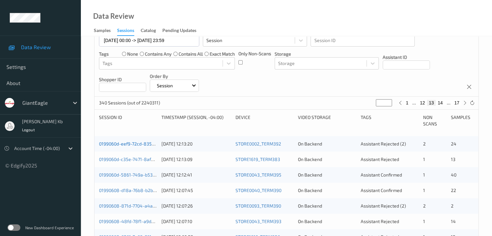
click at [133, 143] on link "0199060d-eef9-72cd-8354-394345aadace" at bounding box center [143, 144] width 89 height 6
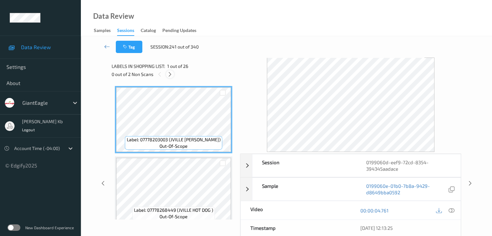
click at [171, 75] on icon at bounding box center [170, 75] width 6 height 6
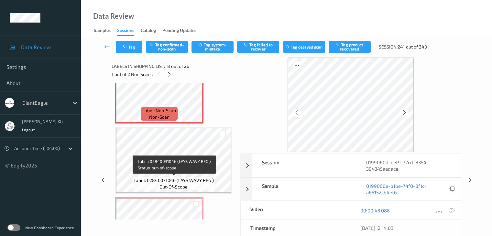
scroll to position [459, 0]
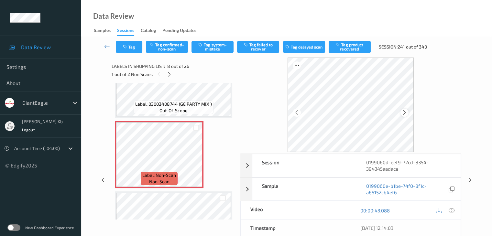
click at [409, 112] on div at bounding box center [405, 113] width 8 height 8
click at [451, 211] on icon at bounding box center [452, 211] width 6 height 6
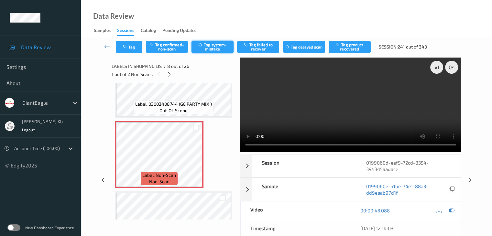
click at [215, 48] on button "Tag system-mistake" at bounding box center [213, 47] width 42 height 12
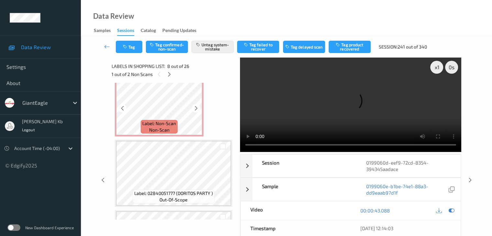
scroll to position [653, 0]
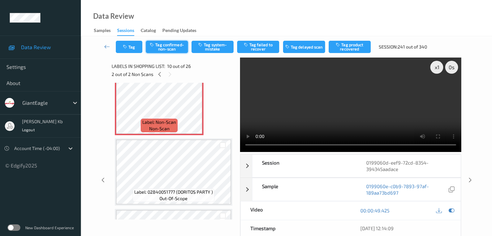
click at [177, 48] on button "Tag confirmed-non-scan" at bounding box center [167, 47] width 42 height 12
click at [356, 46] on button "Tag product recovered" at bounding box center [350, 47] width 42 height 12
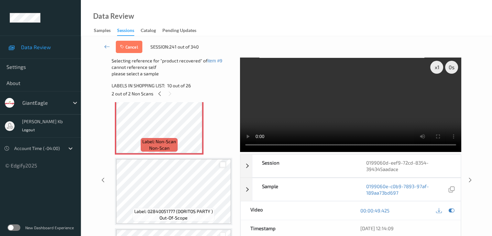
click at [222, 165] on div at bounding box center [223, 165] width 6 height 6
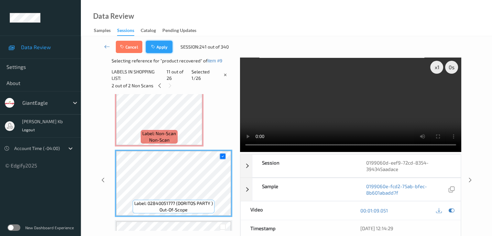
click at [162, 44] on button "Apply" at bounding box center [159, 47] width 27 height 12
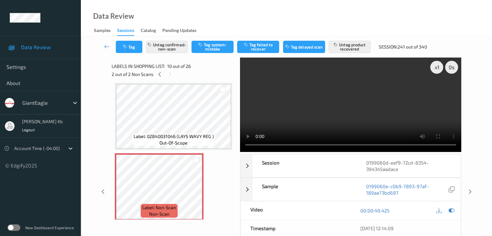
drag, startPoint x: 106, startPoint y: 46, endPoint x: 106, endPoint y: 41, distance: 4.9
click at [106, 46] on icon at bounding box center [107, 46] width 6 height 6
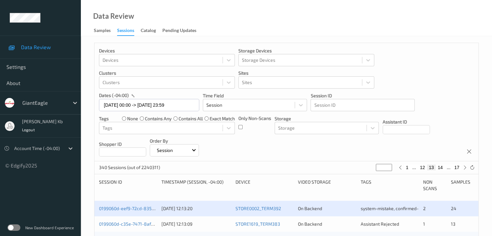
scroll to position [97, 0]
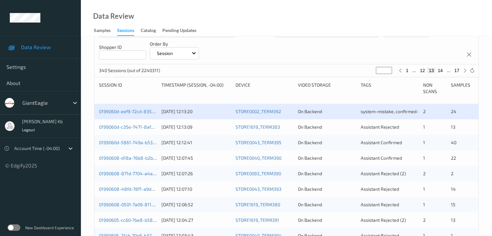
click at [133, 124] on div "0199060d-c35e-7471-8af7-91d876820a39" at bounding box center [128, 127] width 58 height 6
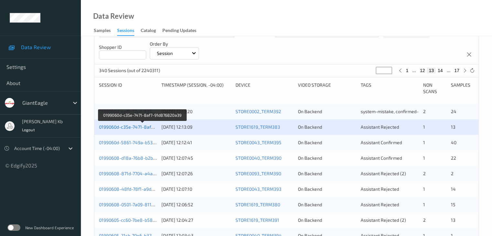
click at [139, 127] on link "0199060d-c35e-7471-8af7-91d876820a39" at bounding box center [142, 127] width 87 height 6
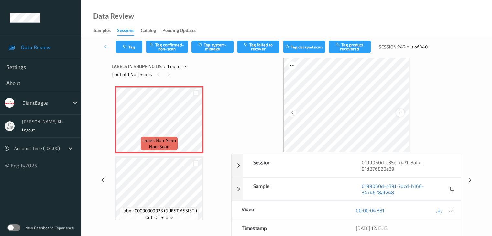
click at [400, 112] on icon at bounding box center [401, 113] width 6 height 6
click at [453, 210] on icon at bounding box center [452, 211] width 6 height 6
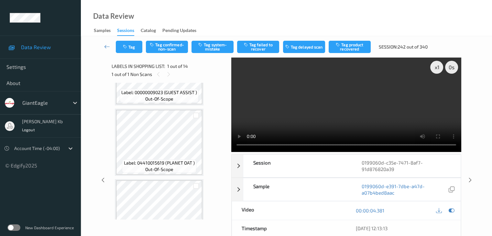
scroll to position [130, 0]
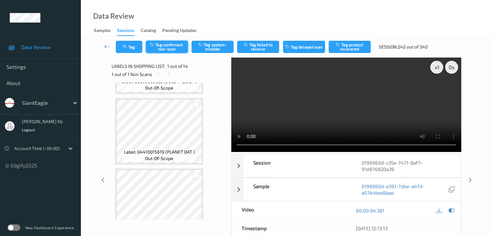
click at [174, 49] on button "Tag confirmed-non-scan" at bounding box center [167, 47] width 42 height 12
click at [349, 45] on button "Tag product recovered" at bounding box center [350, 47] width 42 height 12
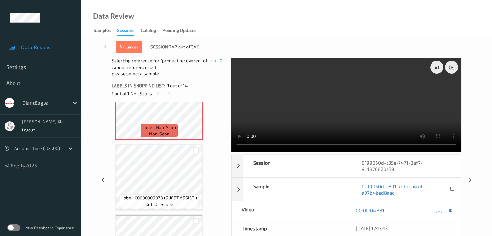
scroll to position [65, 0]
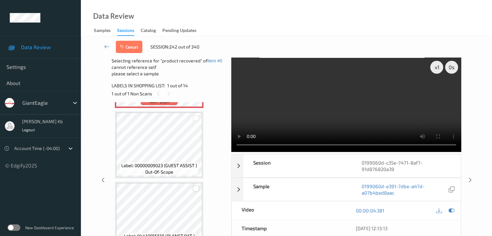
click at [196, 189] on div at bounding box center [196, 189] width 6 height 6
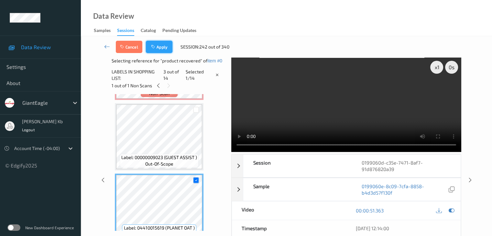
click at [162, 48] on button "Apply" at bounding box center [159, 47] width 27 height 12
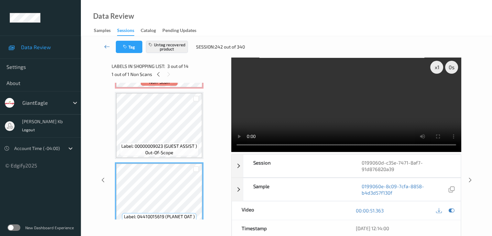
click at [107, 46] on icon at bounding box center [107, 46] width 6 height 6
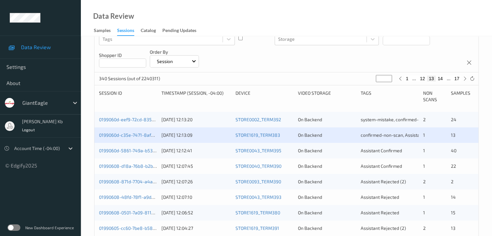
scroll to position [162, 0]
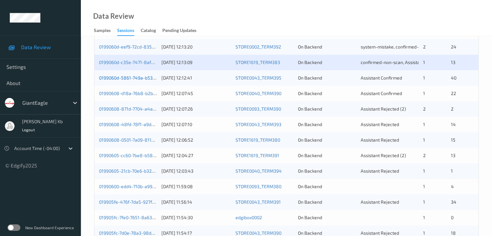
click at [136, 76] on link "0199060d-5861-749a-b53b-d5e0d2725103" at bounding box center [143, 78] width 88 height 6
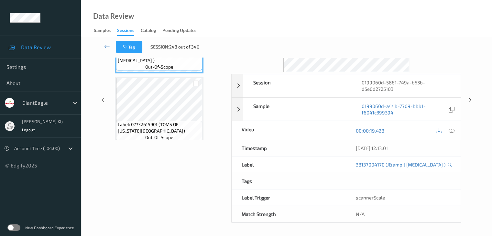
scroll to position [79, 0]
drag, startPoint x: 151, startPoint y: 0, endPoint x: 339, endPoint y: 12, distance: 188.1
click at [354, 11] on div "Data Review Samples Sessions Catalog Pending Updates" at bounding box center [287, 18] width 412 height 36
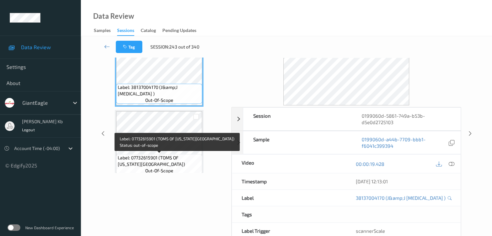
scroll to position [0, 0]
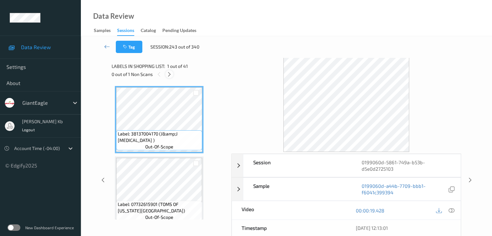
click at [170, 75] on icon at bounding box center [170, 75] width 6 height 6
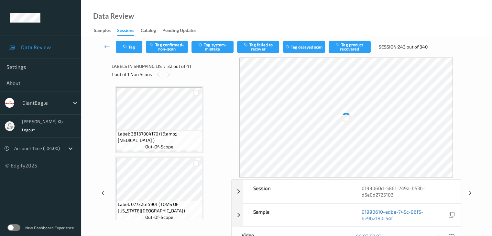
scroll to position [2121, 0]
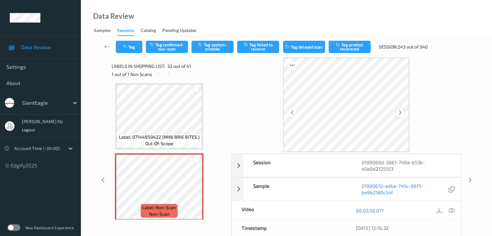
click at [402, 114] on icon at bounding box center [401, 113] width 6 height 6
click at [453, 211] on icon at bounding box center [452, 211] width 6 height 6
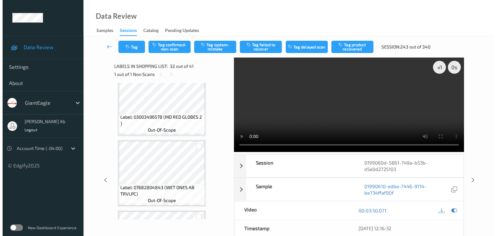
scroll to position [2283, 0]
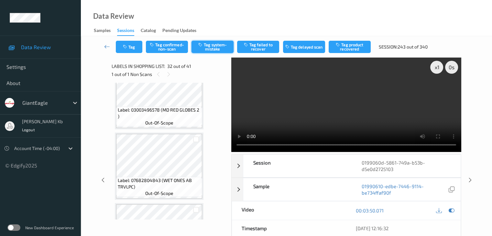
click at [213, 45] on button "Tag system-mistake" at bounding box center [213, 47] width 42 height 12
click at [136, 42] on button "Tag" at bounding box center [129, 47] width 27 height 12
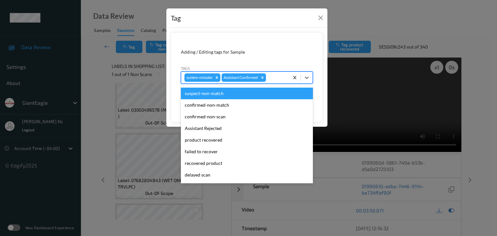
click at [276, 78] on div at bounding box center [276, 78] width 18 height 8
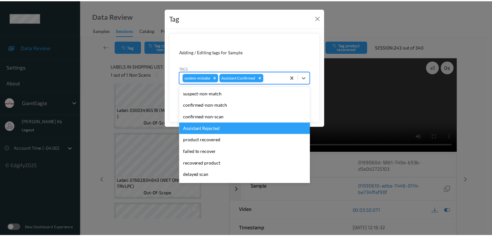
scroll to position [32, 0]
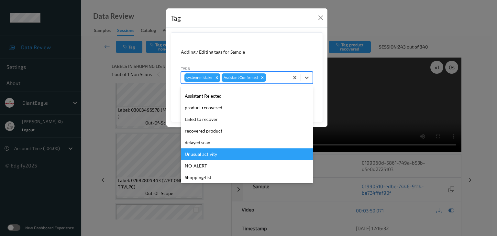
click at [219, 153] on div "Unusual activity" at bounding box center [247, 155] width 132 height 12
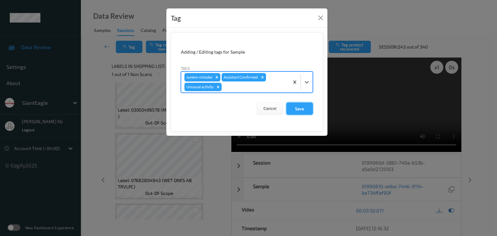
click at [296, 107] on button "Save" at bounding box center [300, 109] width 27 height 12
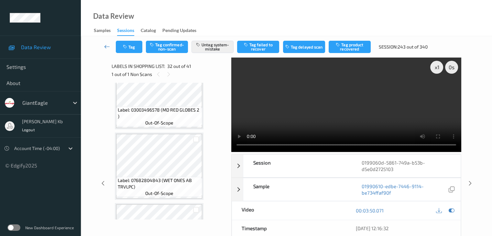
click at [108, 47] on icon at bounding box center [107, 46] width 6 height 6
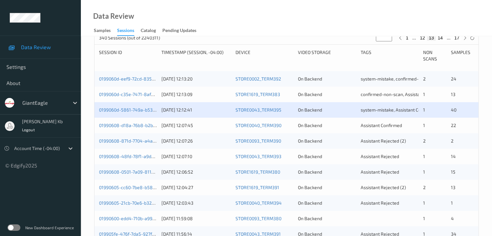
scroll to position [130, 0]
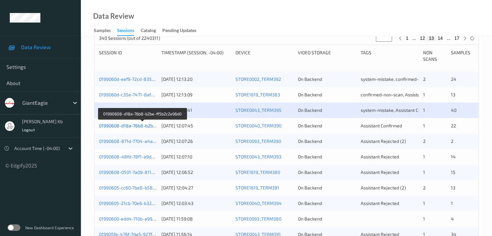
click at [138, 127] on link "01990608-d18a-76b8-b2be-ff5b2c2e96d0" at bounding box center [142, 126] width 87 height 6
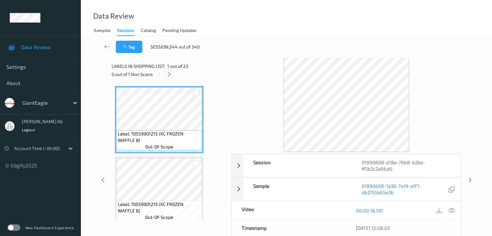
click at [172, 75] on icon at bounding box center [170, 75] width 6 height 6
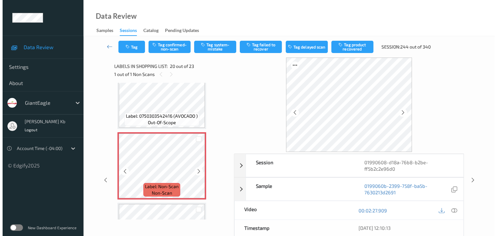
scroll to position [1306, 0]
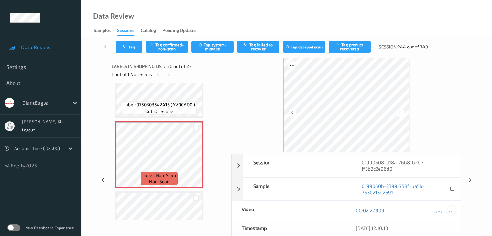
click at [452, 211] on icon at bounding box center [452, 211] width 6 height 6
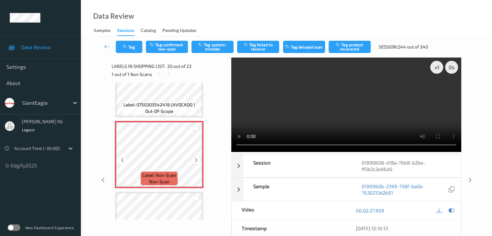
click at [198, 160] on icon at bounding box center [197, 160] width 6 height 6
click at [216, 46] on button "Tag system-mistake" at bounding box center [213, 47] width 42 height 12
click at [135, 46] on button "Tag" at bounding box center [129, 47] width 27 height 12
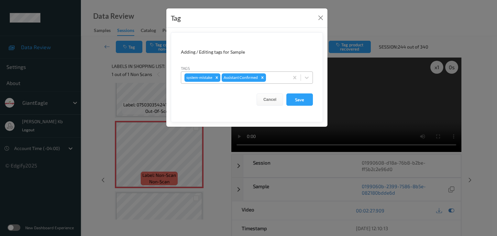
click at [275, 75] on div at bounding box center [276, 78] width 18 height 8
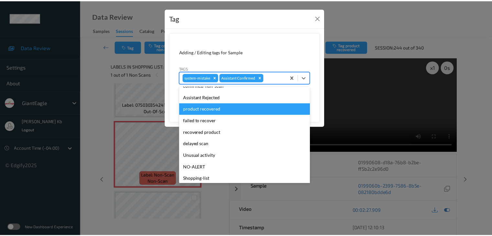
scroll to position [57, 0]
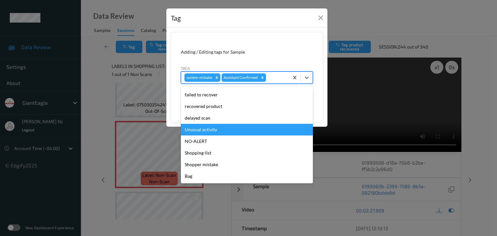
click at [211, 130] on div "Unusual activity" at bounding box center [247, 130] width 132 height 12
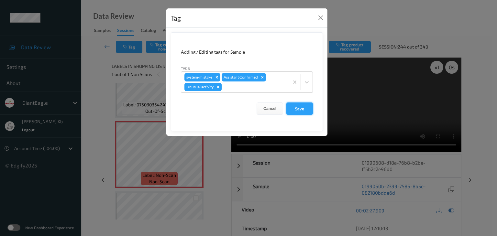
click at [297, 108] on button "Save" at bounding box center [300, 109] width 27 height 12
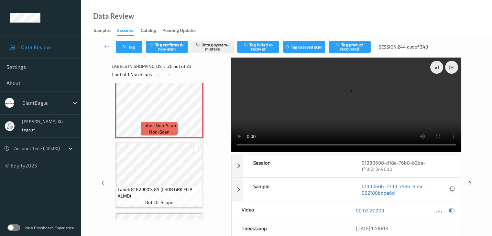
scroll to position [1371, 0]
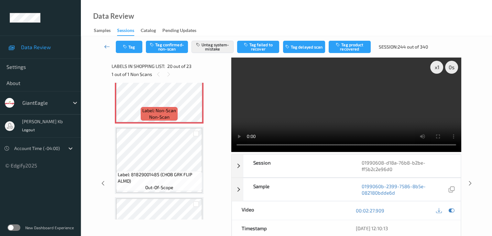
click at [108, 46] on icon at bounding box center [107, 46] width 6 height 6
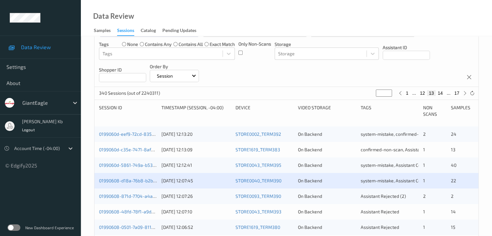
scroll to position [130, 0]
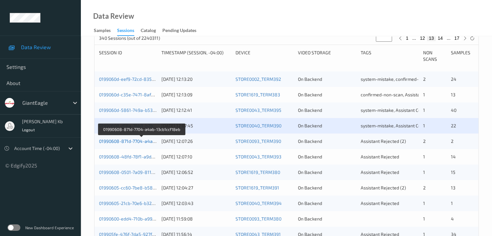
click at [128, 142] on link "01990608-871d-7704-a4ab-13cb1ccf18eb" at bounding box center [142, 142] width 86 height 6
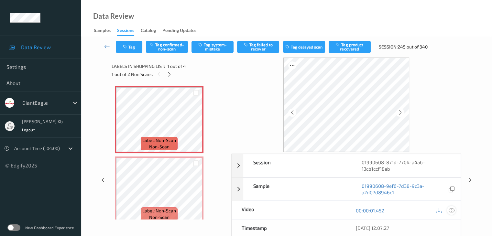
click at [451, 211] on icon at bounding box center [452, 211] width 6 height 6
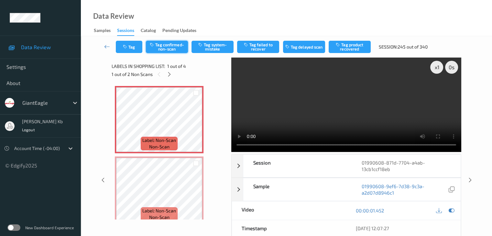
click at [177, 47] on button "Tag confirmed-non-scan" at bounding box center [167, 47] width 42 height 12
click at [354, 47] on button "Tag product recovered" at bounding box center [350, 47] width 42 height 12
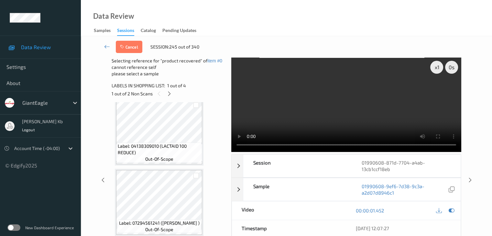
scroll to position [149, 0]
click at [197, 175] on div at bounding box center [196, 176] width 6 height 6
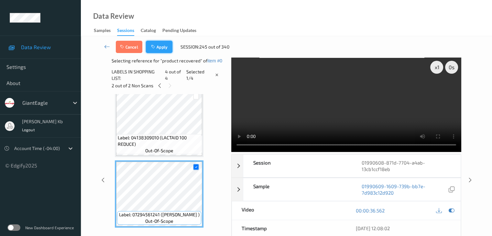
click at [161, 50] on button "Apply" at bounding box center [159, 47] width 27 height 12
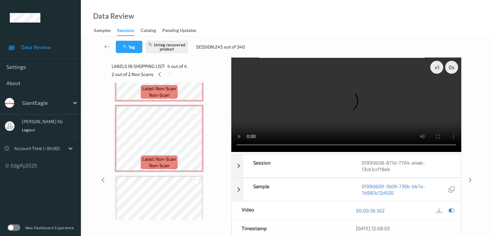
scroll to position [51, 0]
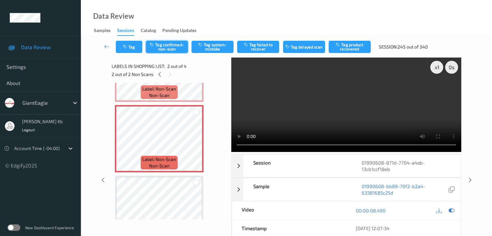
click at [175, 47] on button "Tag confirmed-non-scan" at bounding box center [167, 47] width 42 height 12
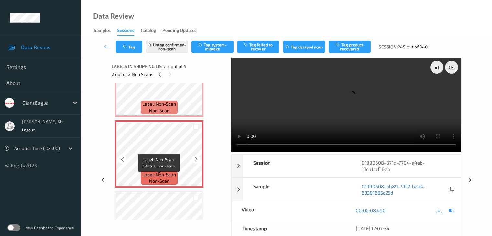
scroll to position [32, 0]
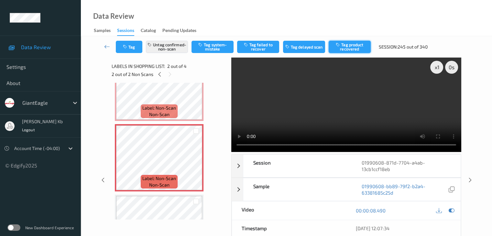
click at [348, 47] on button "Tag product recovered" at bounding box center [350, 47] width 42 height 12
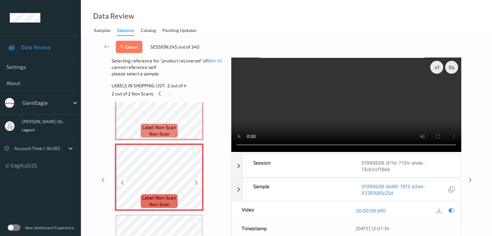
click at [197, 152] on div at bounding box center [196, 151] width 6 height 6
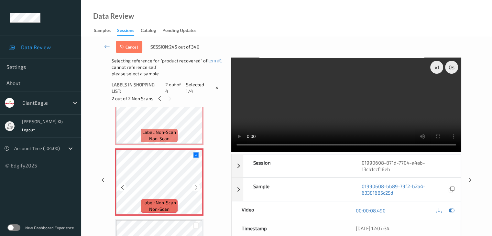
scroll to position [0, 0]
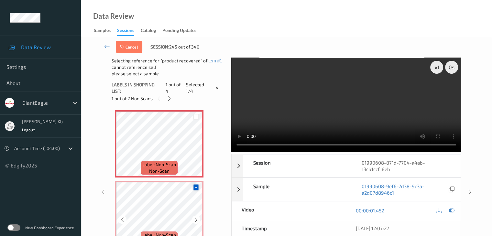
click at [197, 186] on icon at bounding box center [196, 188] width 4 height 4
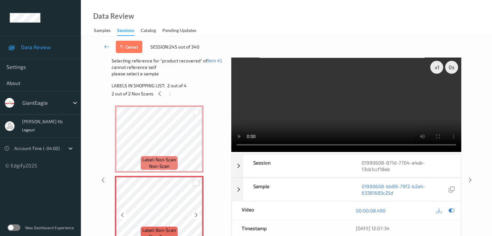
scroll to position [65, 0]
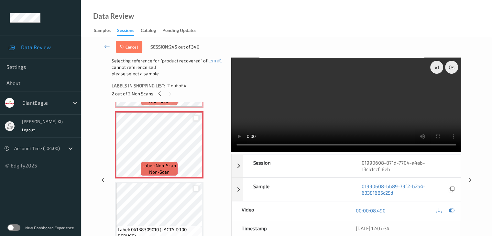
click at [195, 190] on div at bounding box center [196, 189] width 6 height 6
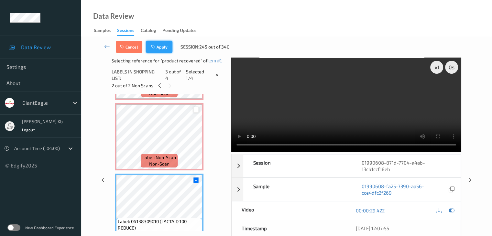
click at [164, 48] on button "Apply" at bounding box center [159, 47] width 27 height 12
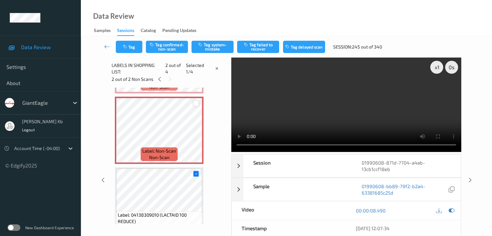
scroll to position [3, 0]
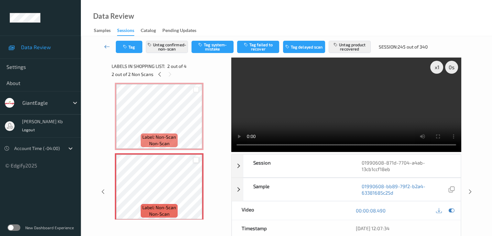
click at [106, 48] on icon at bounding box center [107, 46] width 6 height 6
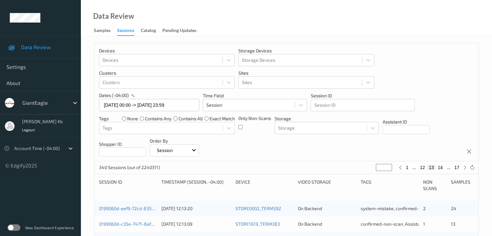
scroll to position [130, 0]
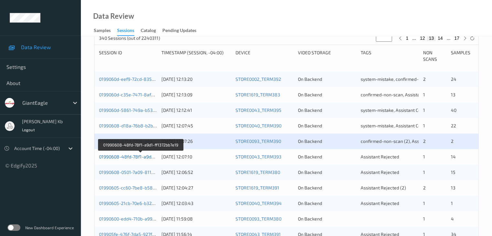
click at [127, 159] on link "01990608-48fd-78f1-a9d1-ff1372bb7e19" at bounding box center [141, 157] width 84 height 6
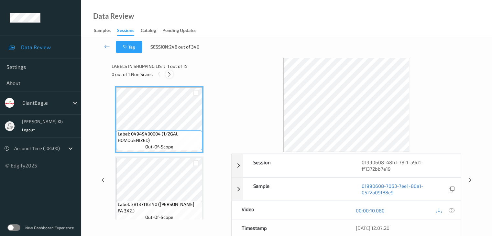
click at [169, 73] on icon at bounding box center [170, 75] width 6 height 6
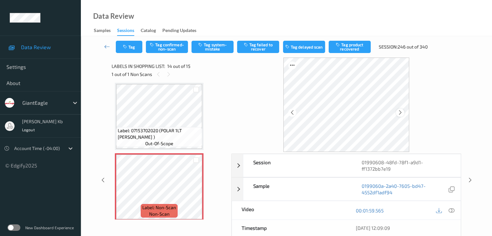
click at [401, 112] on icon at bounding box center [401, 113] width 6 height 6
click at [455, 206] on div at bounding box center [451, 210] width 9 height 9
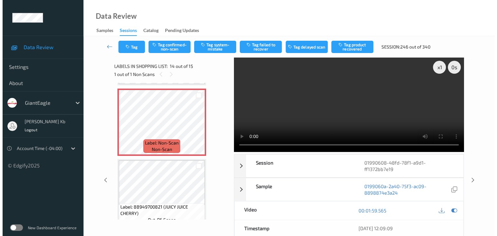
scroll to position [925, 0]
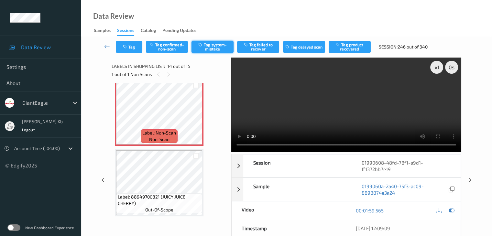
click at [217, 46] on button "Tag system-mistake" at bounding box center [213, 47] width 42 height 12
click at [135, 44] on button "Tag" at bounding box center [129, 47] width 27 height 12
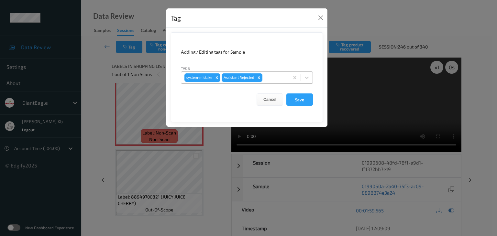
click at [271, 76] on div at bounding box center [275, 78] width 22 height 8
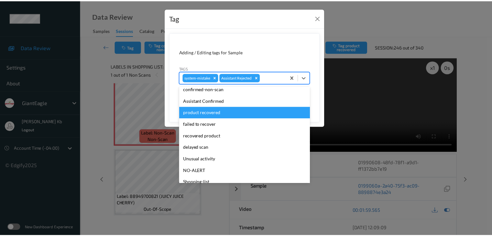
scroll to position [57, 0]
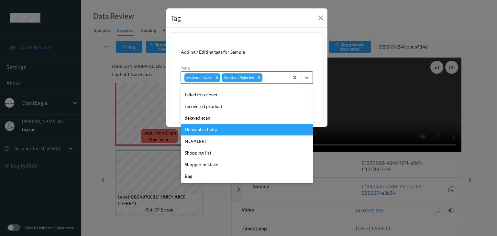
click at [213, 129] on div "Unusual activity" at bounding box center [247, 130] width 132 height 12
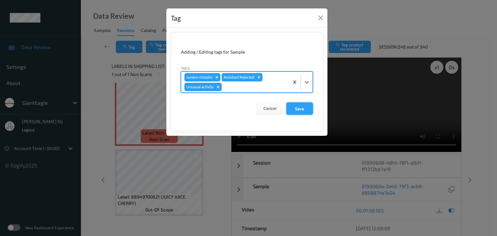
click at [302, 107] on button "Save" at bounding box center [300, 109] width 27 height 12
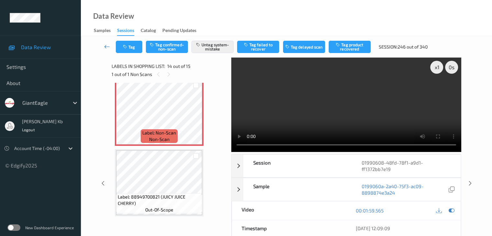
click at [109, 47] on icon at bounding box center [107, 46] width 6 height 6
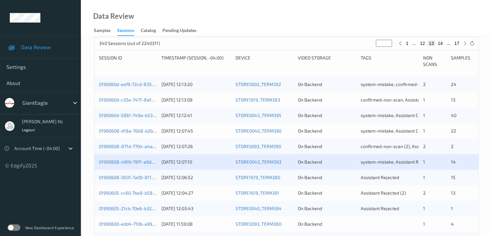
scroll to position [130, 0]
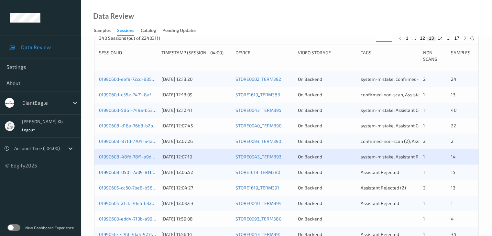
click at [143, 174] on link "01990608-0501-7a09-8113-3e96d166db02" at bounding box center [142, 173] width 87 height 6
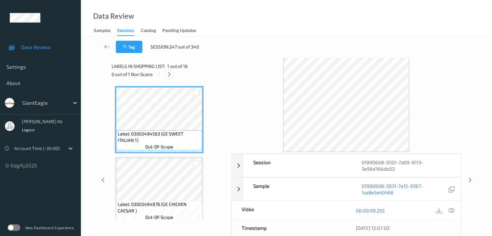
click at [172, 75] on icon at bounding box center [170, 75] width 6 height 6
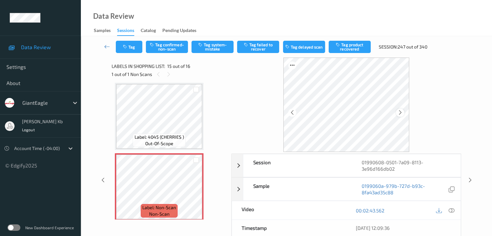
click at [401, 114] on icon at bounding box center [401, 113] width 6 height 6
drag, startPoint x: 454, startPoint y: 211, endPoint x: 427, endPoint y: 209, distance: 27.3
click at [454, 210] on icon at bounding box center [452, 211] width 6 height 6
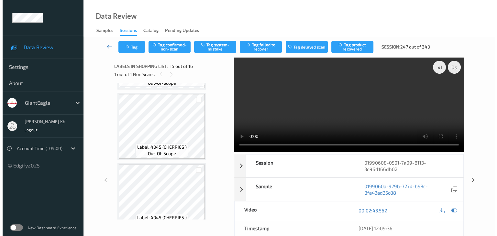
scroll to position [824, 0]
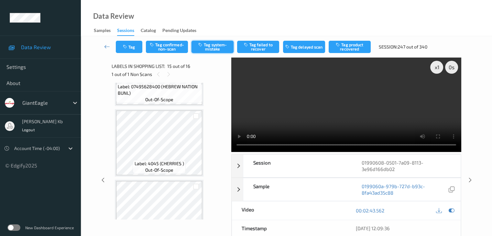
click at [215, 47] on button "Tag system-mistake" at bounding box center [213, 47] width 42 height 12
click at [137, 43] on button "Tag" at bounding box center [129, 47] width 27 height 12
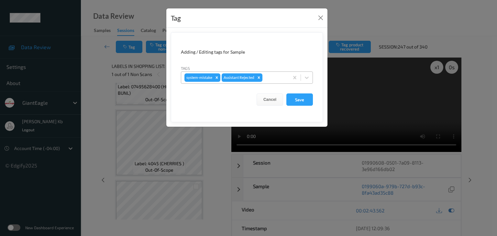
click at [271, 76] on div at bounding box center [275, 78] width 22 height 8
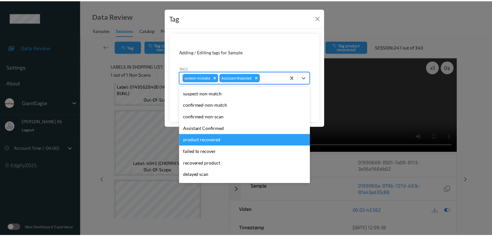
scroll to position [32, 0]
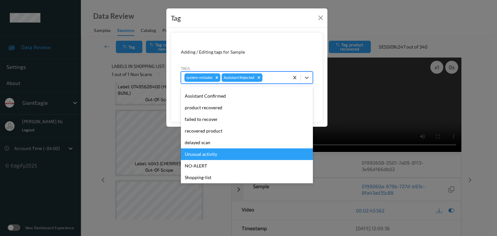
click at [205, 154] on div "Unusual activity" at bounding box center [247, 155] width 132 height 12
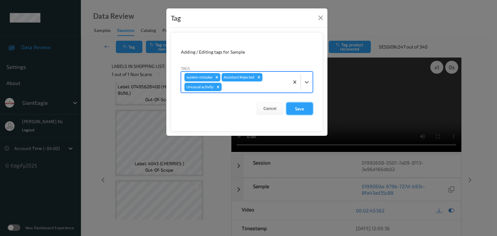
click at [301, 107] on button "Save" at bounding box center [300, 109] width 27 height 12
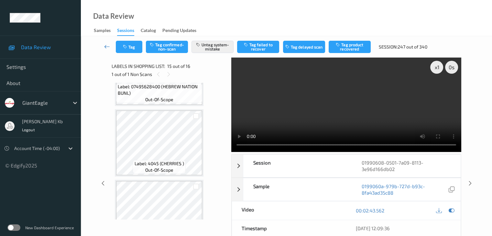
click at [107, 46] on icon at bounding box center [107, 46] width 6 height 6
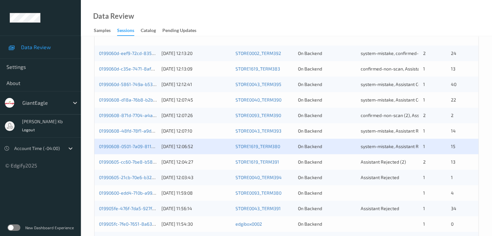
scroll to position [162, 0]
